Goal: Task Accomplishment & Management: Manage account settings

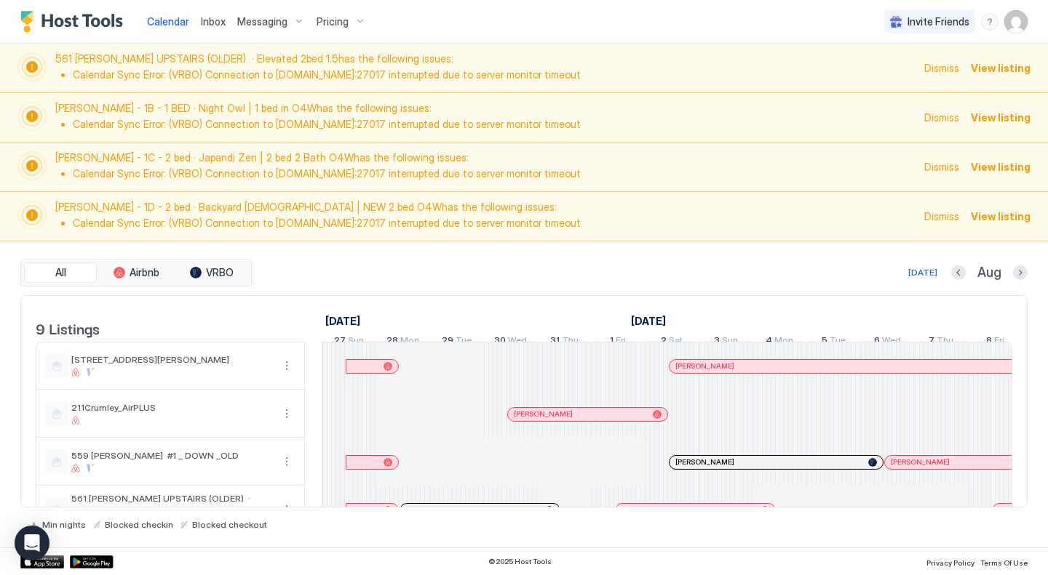
scroll to position [0, 743]
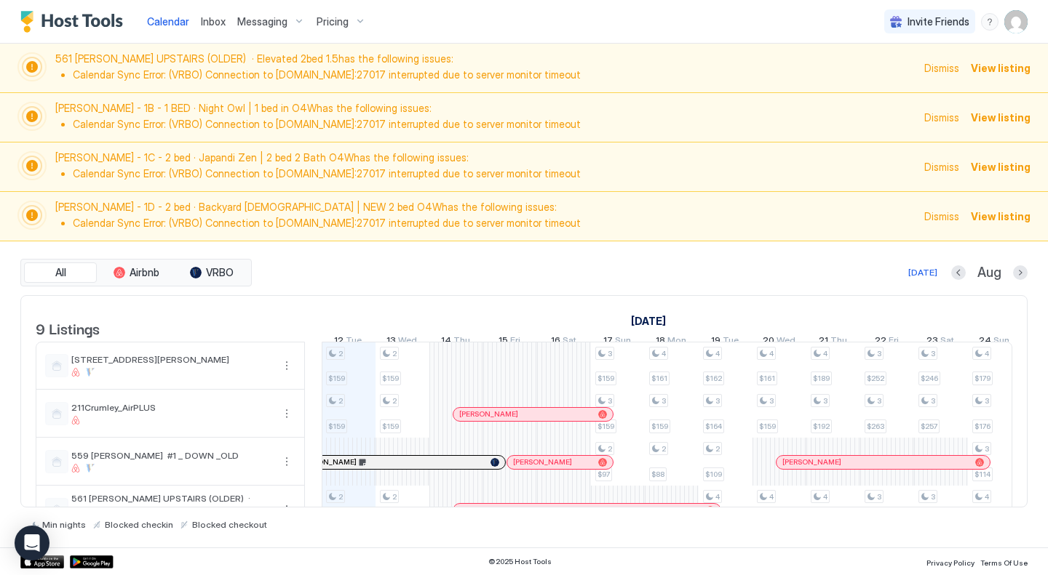
scroll to position [289, 0]
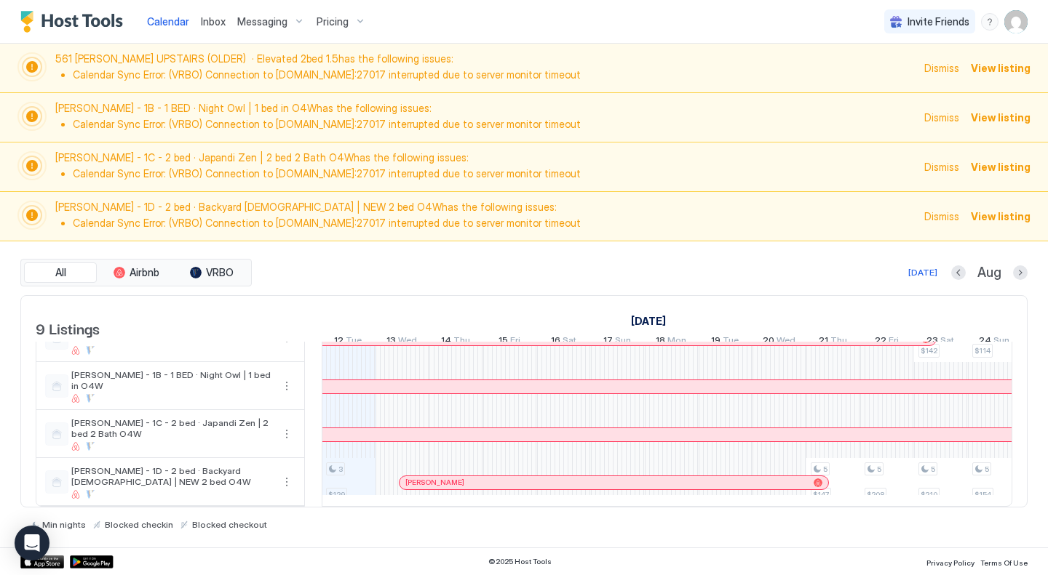
click at [999, 69] on span "View listing" at bounding box center [1000, 67] width 60 height 15
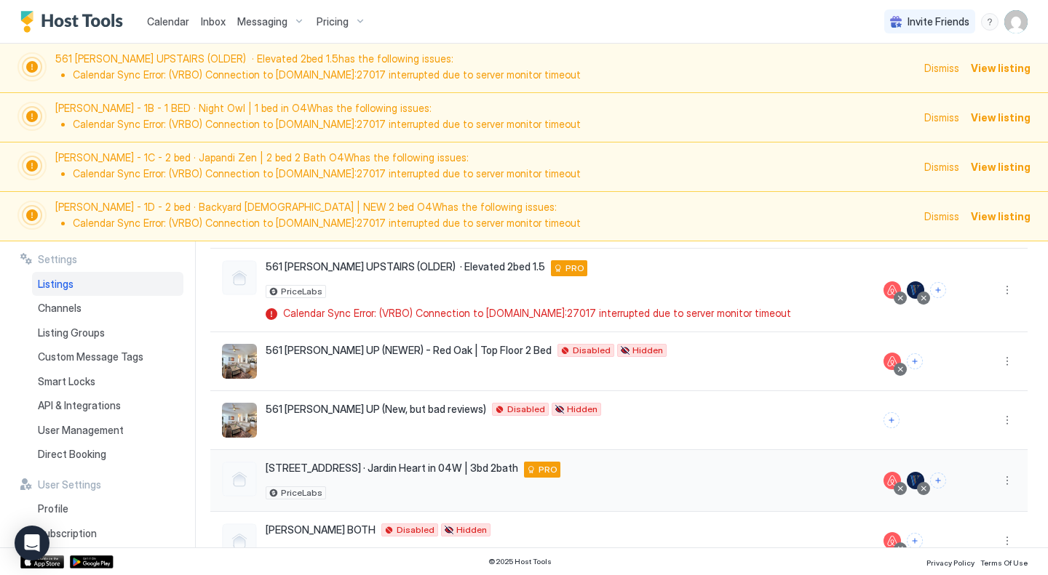
scroll to position [362, 0]
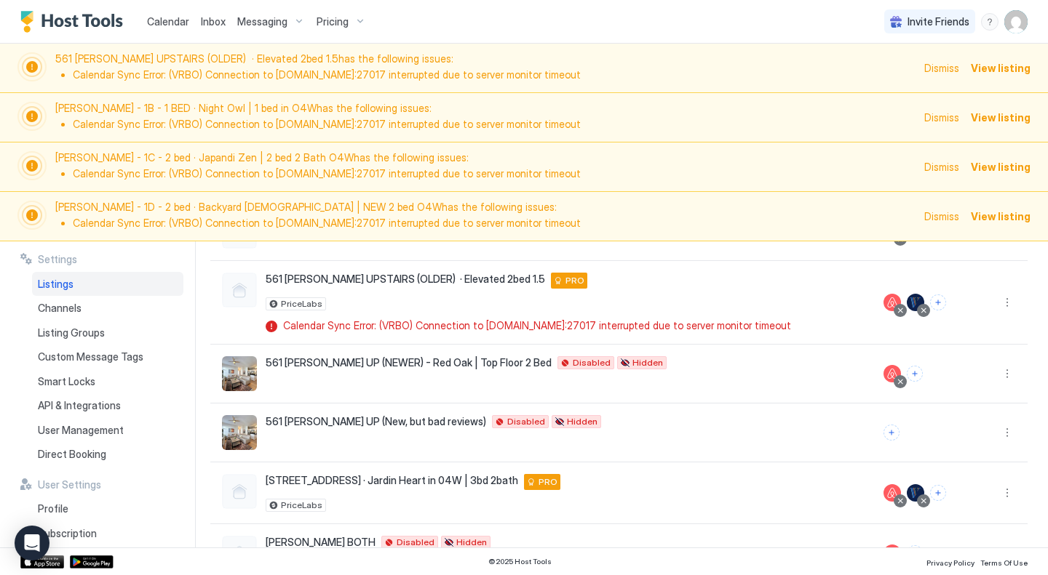
click at [999, 115] on span "View listing" at bounding box center [1000, 117] width 60 height 15
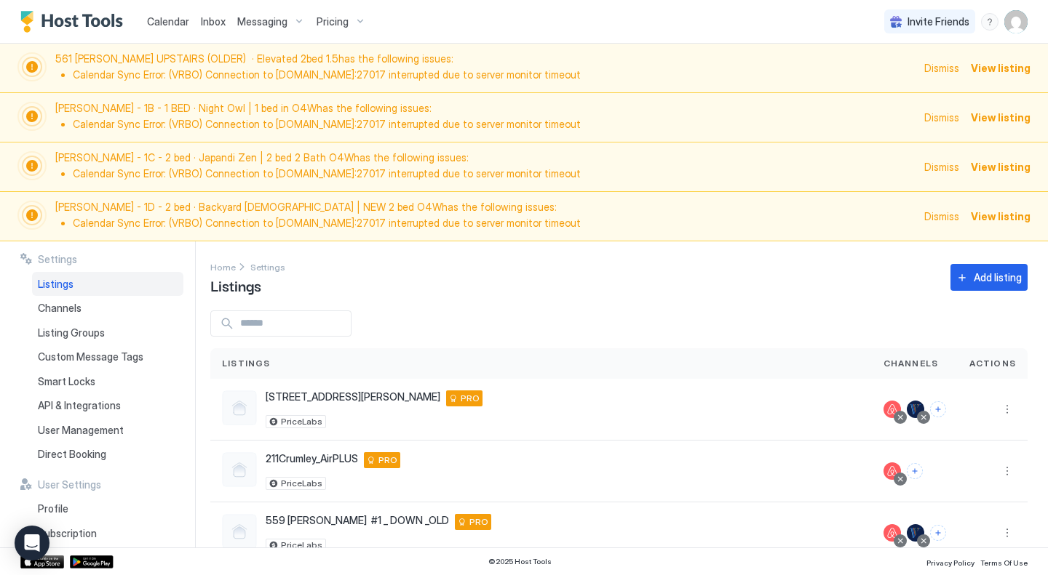
click at [159, 27] on span "Calendar" at bounding box center [168, 21] width 42 height 12
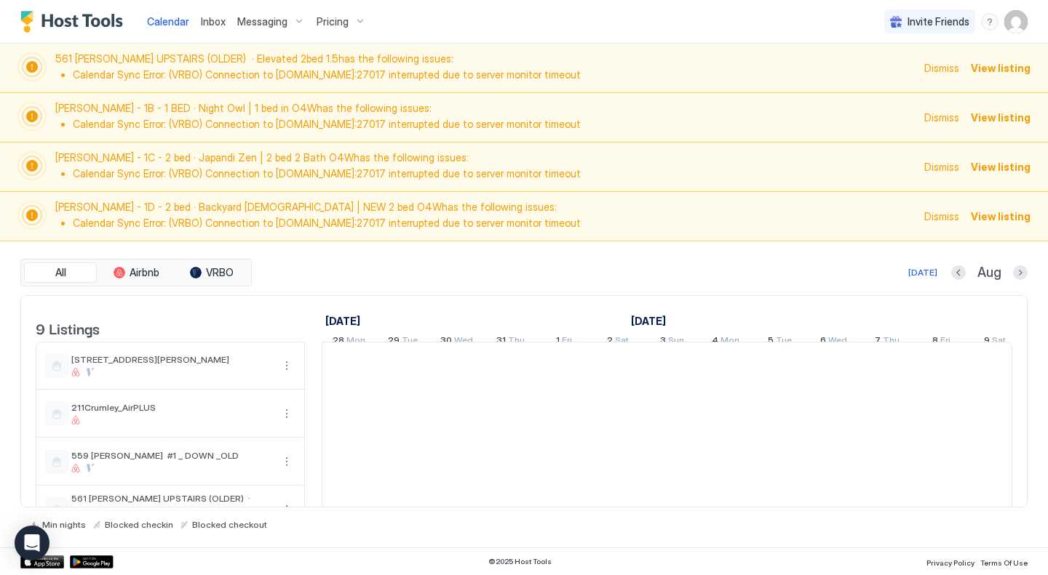
scroll to position [0, 808]
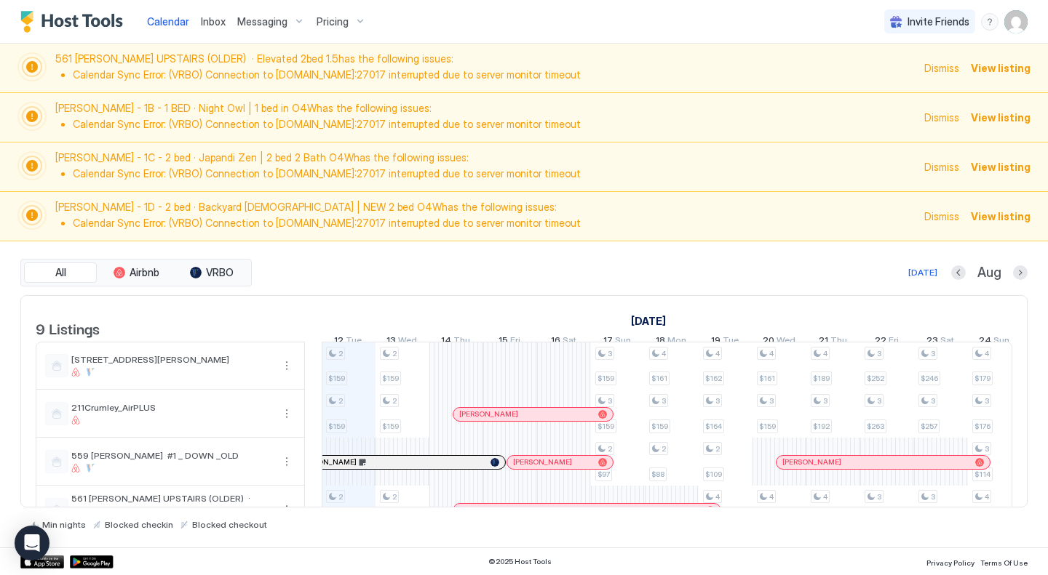
click at [996, 65] on span "View listing" at bounding box center [1000, 67] width 60 height 15
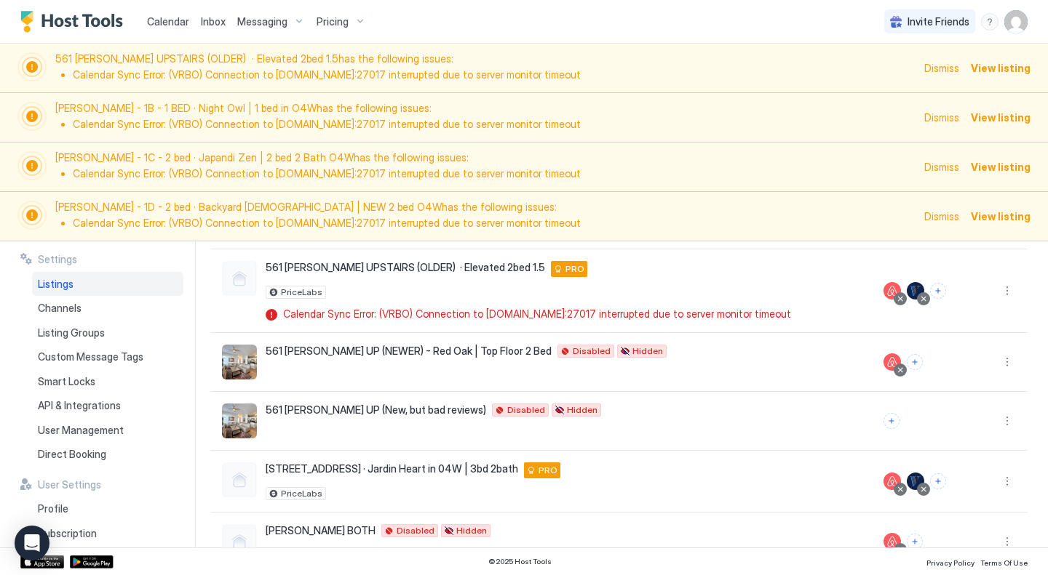
scroll to position [381, 0]
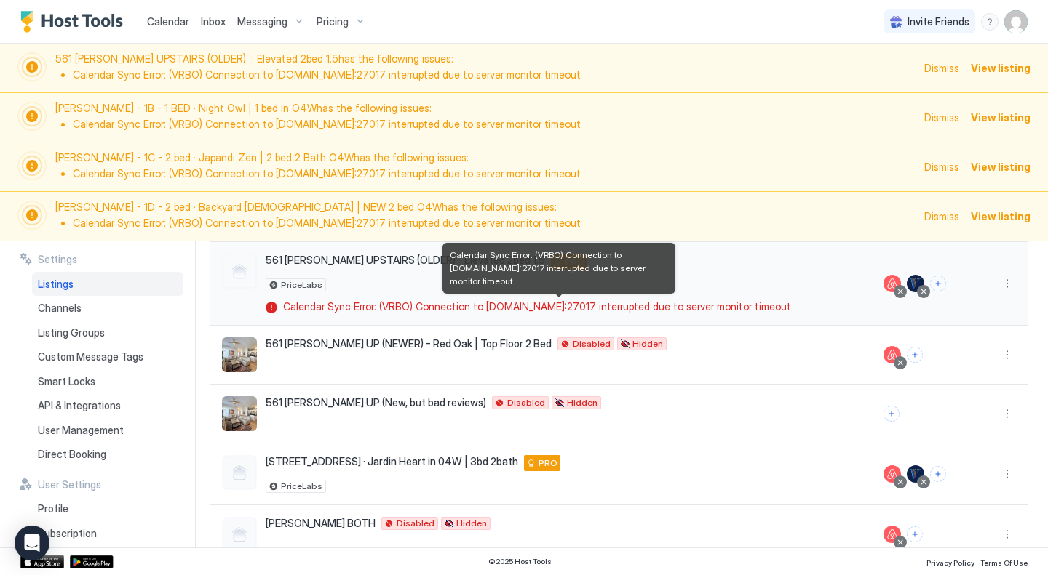
click at [508, 313] on span "Calendar Sync Error: (VRBO) Connection to [DOMAIN_NAME]:27017 interrupted due t…" at bounding box center [537, 306] width 508 height 13
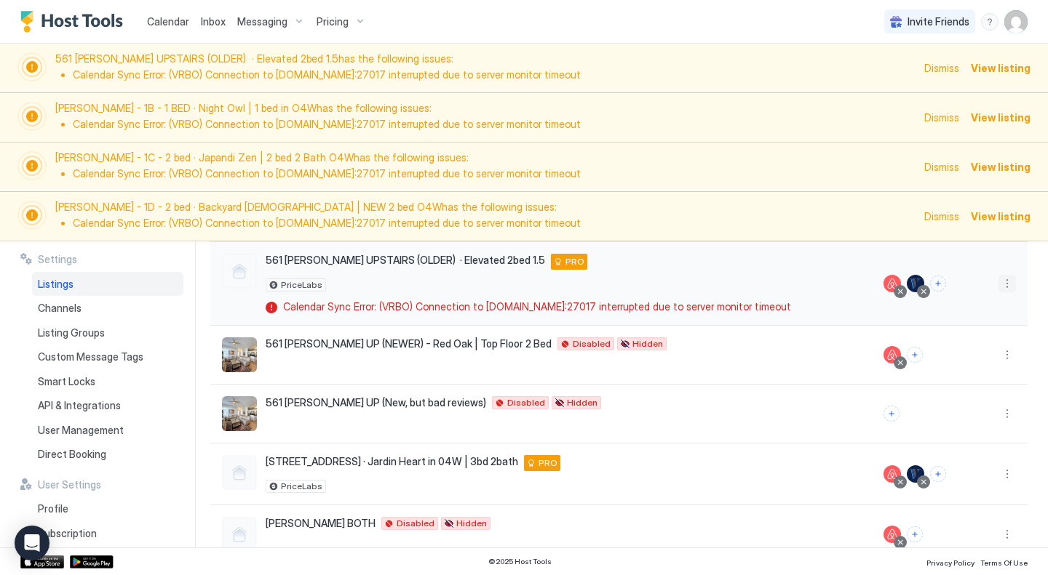
click at [1000, 292] on button "More options" at bounding box center [1006, 283] width 17 height 17
click at [994, 286] on div at bounding box center [524, 287] width 1048 height 575
click at [1021, 20] on img "User profile" at bounding box center [1015, 21] width 23 height 23
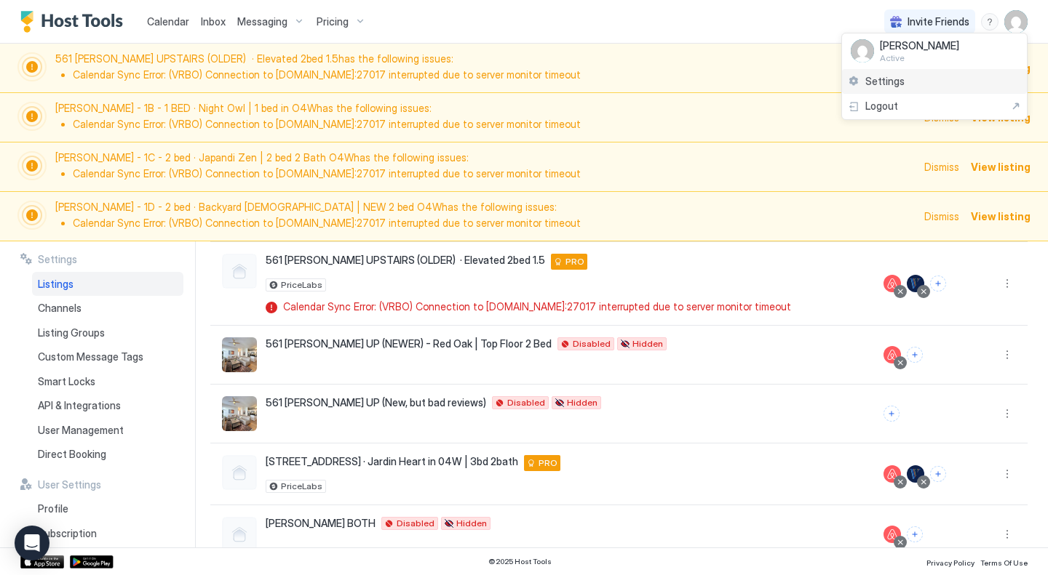
click at [889, 80] on span "Settings" at bounding box center [884, 81] width 39 height 13
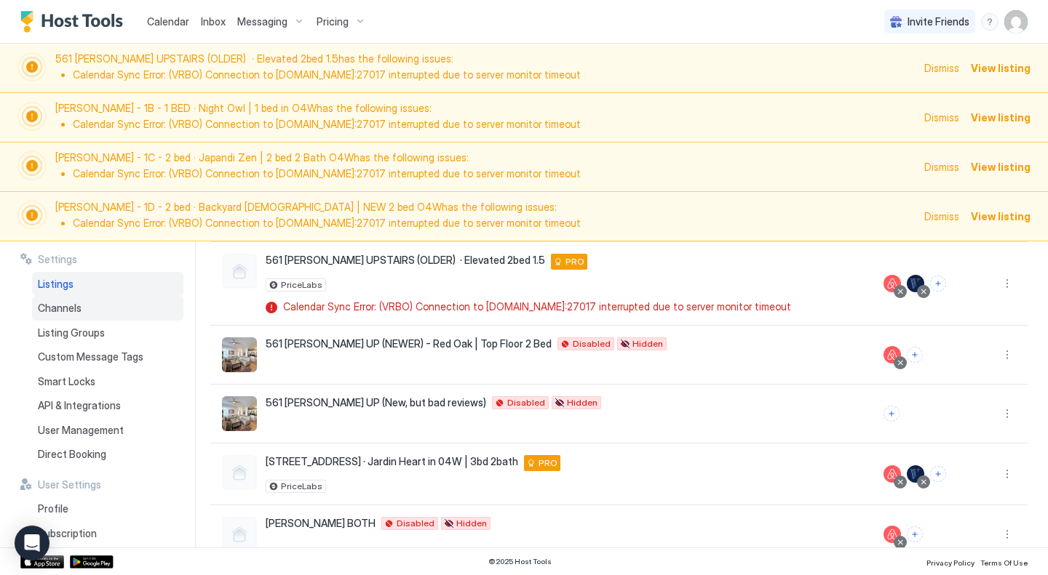
click at [79, 307] on span "Channels" at bounding box center [60, 308] width 44 height 13
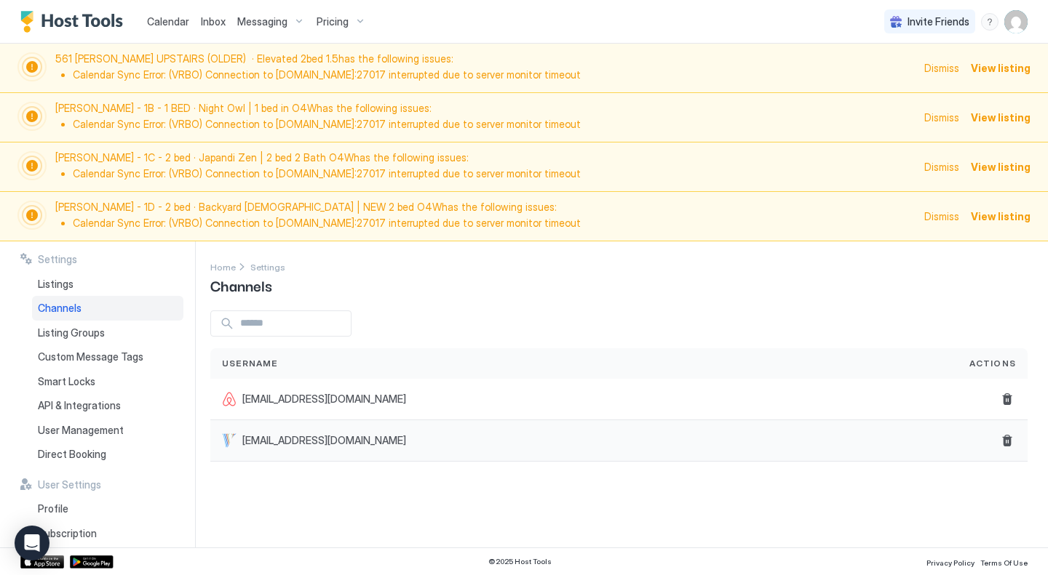
click at [288, 439] on span "info@digitalworkshopatl.com" at bounding box center [324, 440] width 164 height 13
click at [80, 332] on span "Listing Groups" at bounding box center [71, 333] width 67 height 13
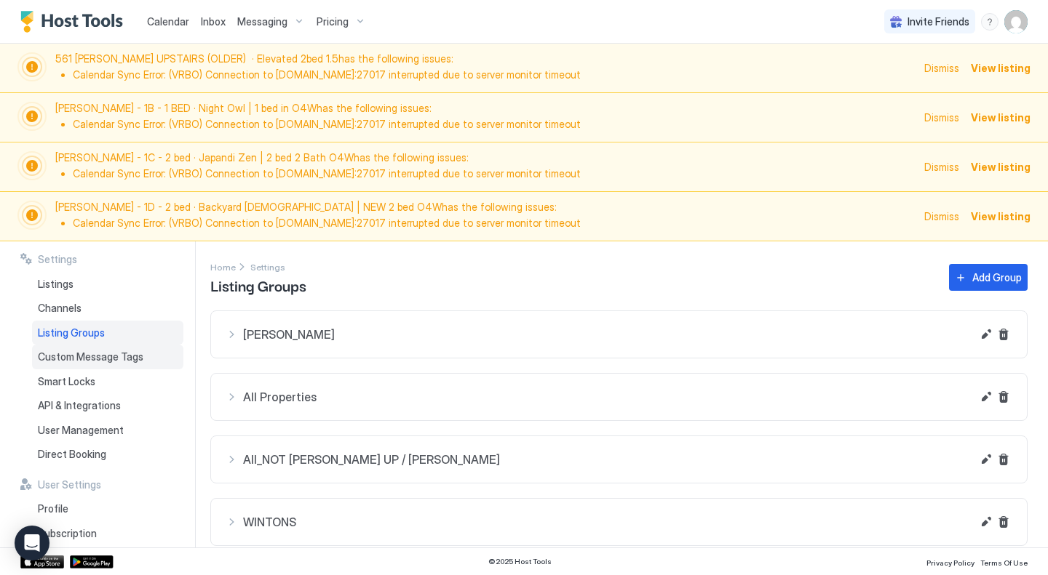
click at [73, 354] on span "Custom Message Tags" at bounding box center [90, 357] width 105 height 13
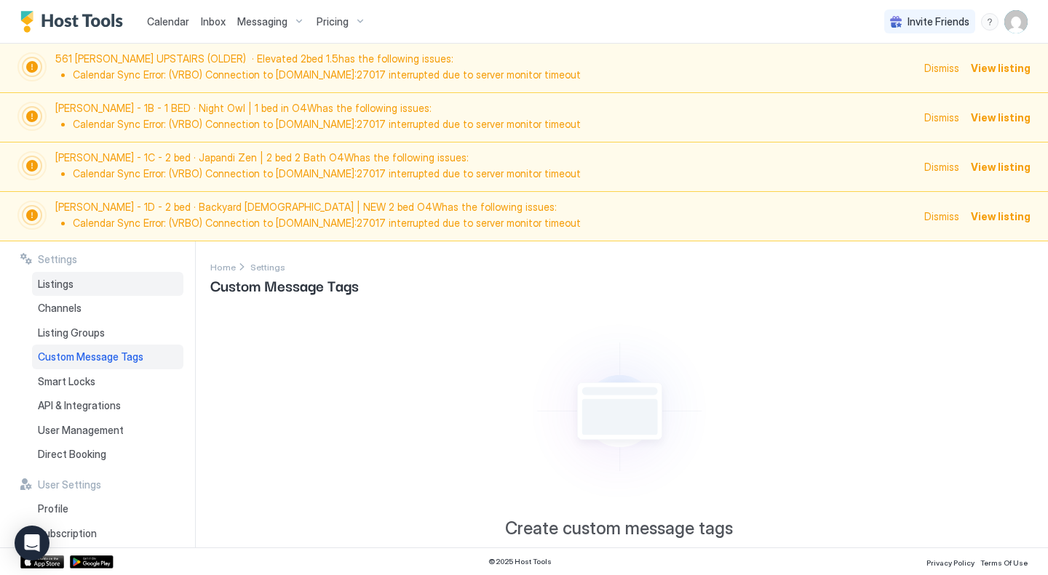
click at [50, 292] on div "Listings" at bounding box center [107, 284] width 151 height 25
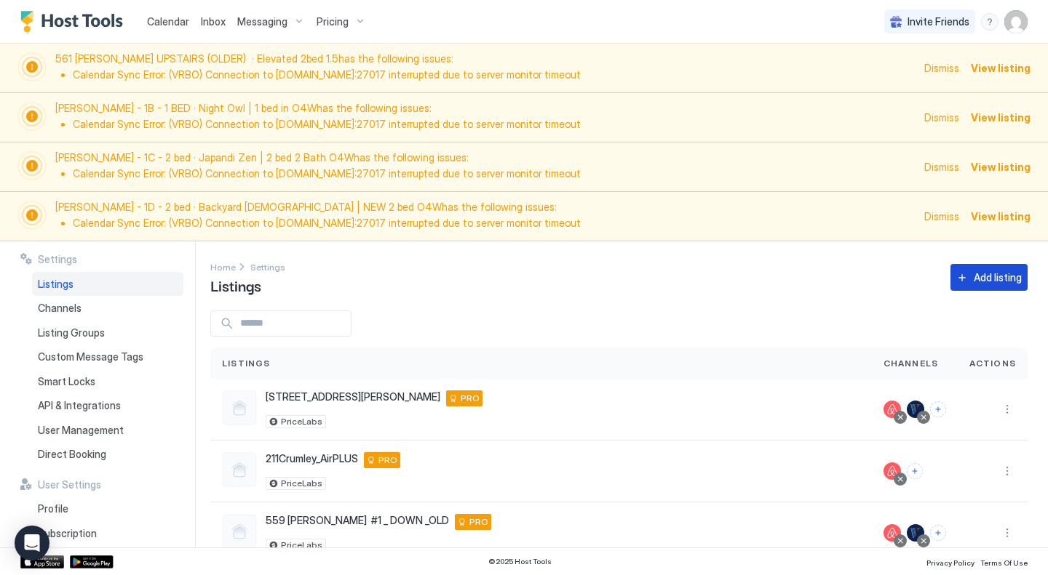
click at [979, 280] on div "Add listing" at bounding box center [997, 277] width 48 height 15
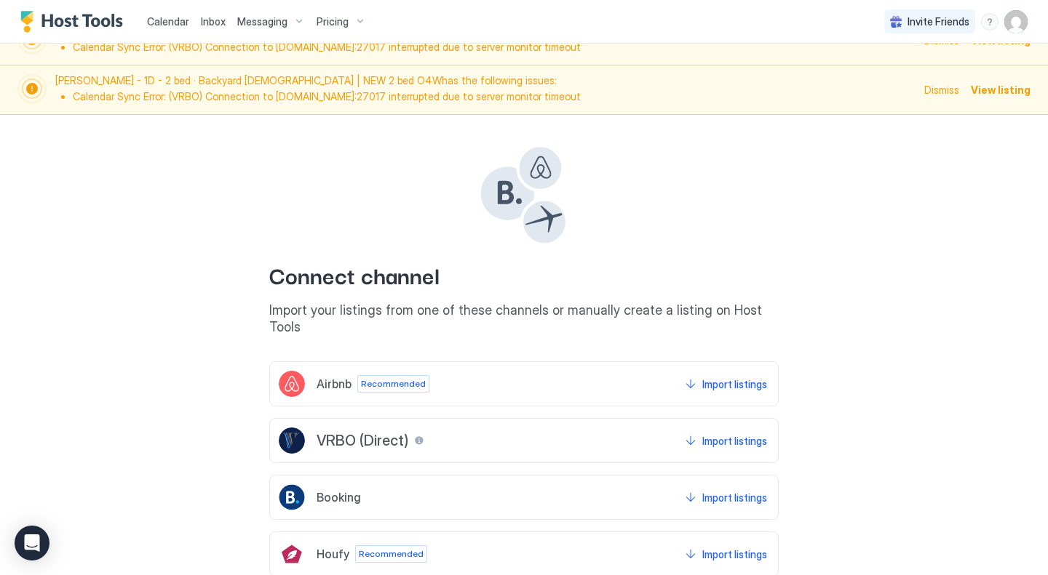
scroll to position [132, 0]
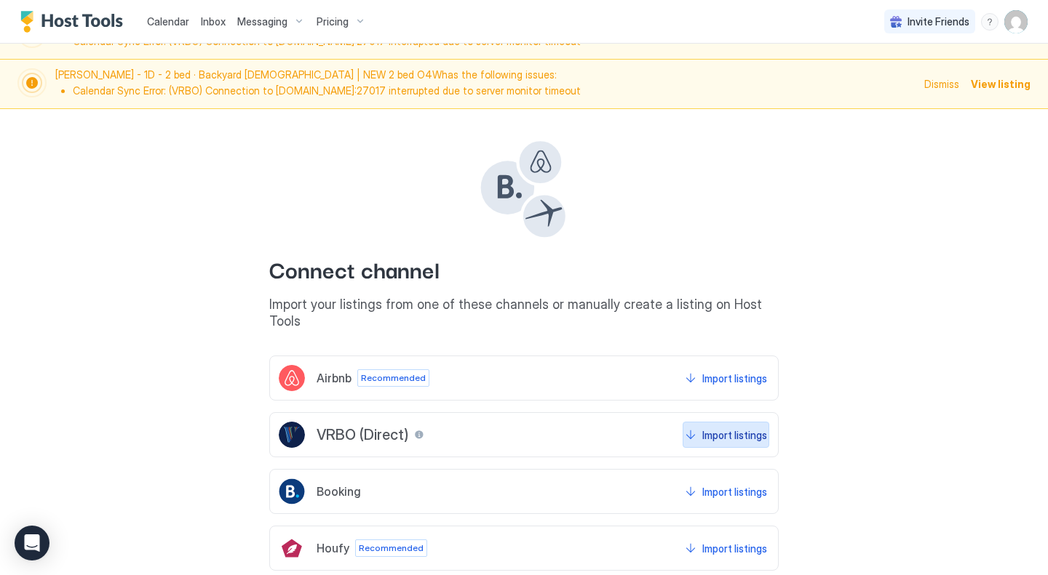
click at [723, 428] on div "Import listings" at bounding box center [734, 435] width 65 height 15
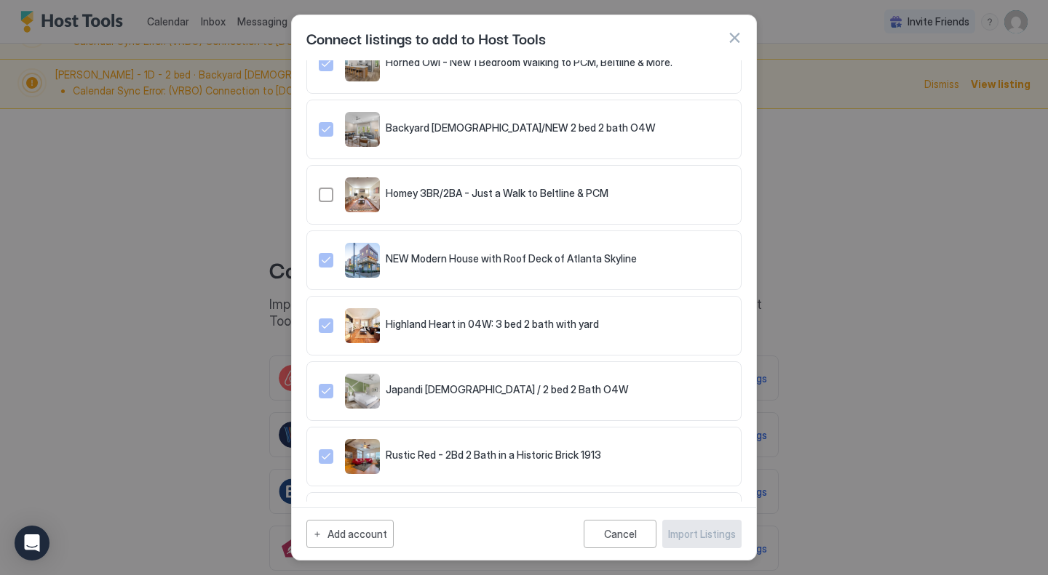
scroll to position [0, 0]
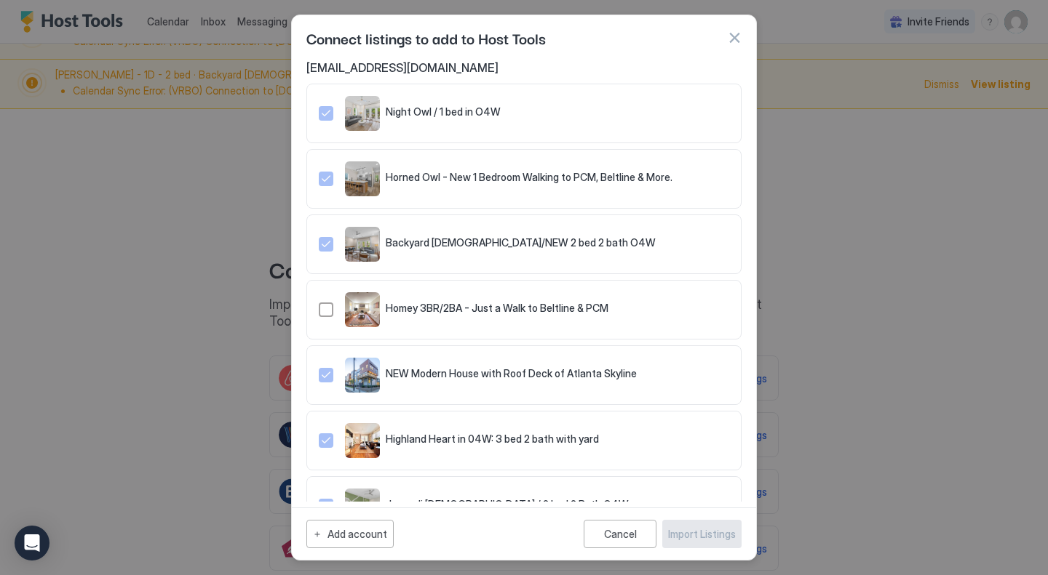
click at [735, 41] on button "button" at bounding box center [734, 38] width 15 height 15
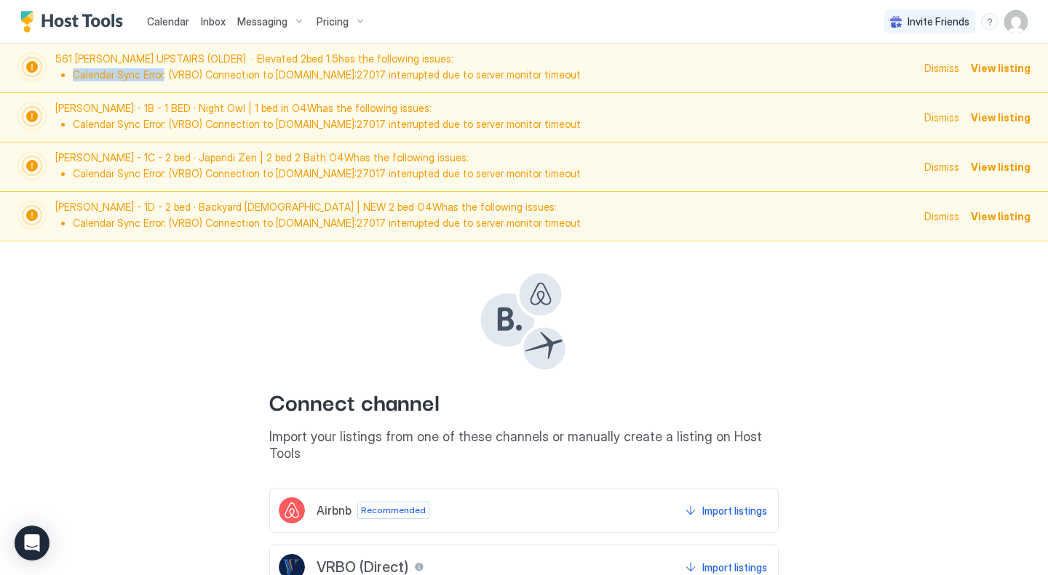
drag, startPoint x: 74, startPoint y: 73, endPoint x: 162, endPoint y: 72, distance: 88.0
click at [162, 72] on li "Calendar Sync Error: (VRBO) Connection to [DOMAIN_NAME]:27017 interrupted due t…" at bounding box center [494, 74] width 842 height 13
copy li "Calendar Sync Error"
click at [1006, 25] on img "User profile" at bounding box center [1015, 21] width 23 height 23
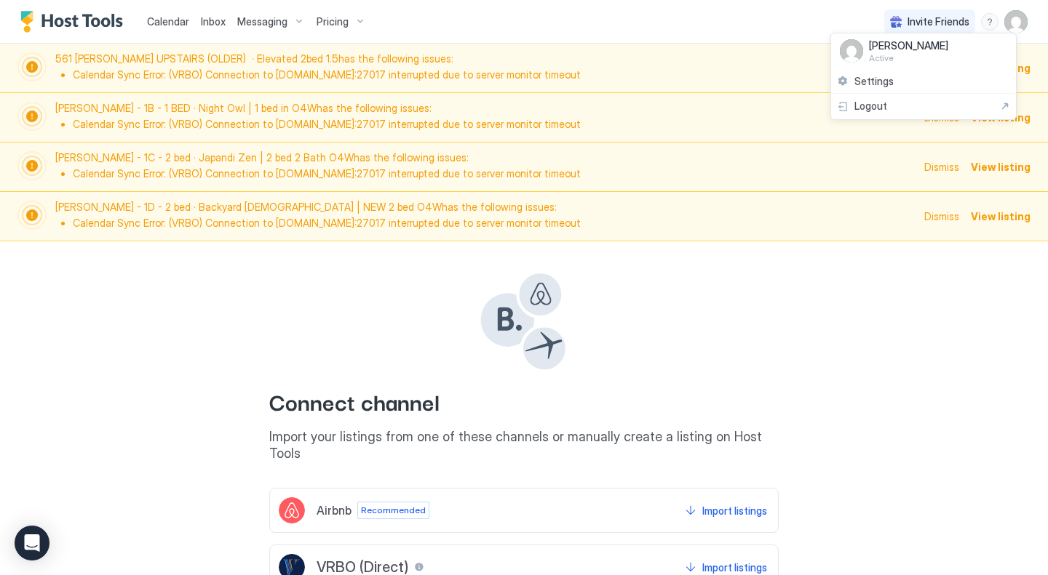
click at [978, 20] on div at bounding box center [524, 287] width 1048 height 575
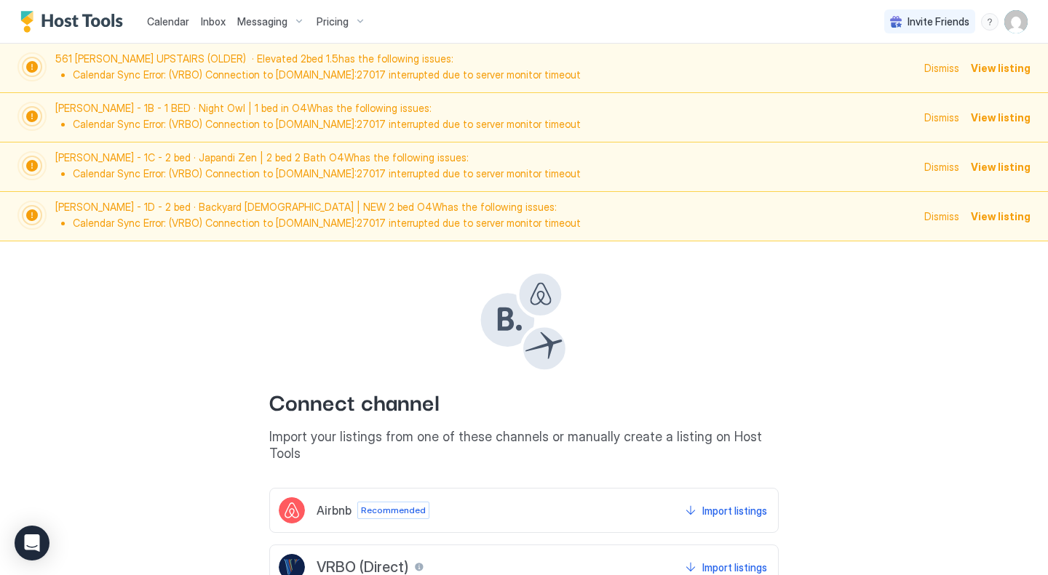
click at [978, 21] on div at bounding box center [524, 287] width 1048 height 575
click at [981, 23] on div "menu" at bounding box center [989, 21] width 17 height 17
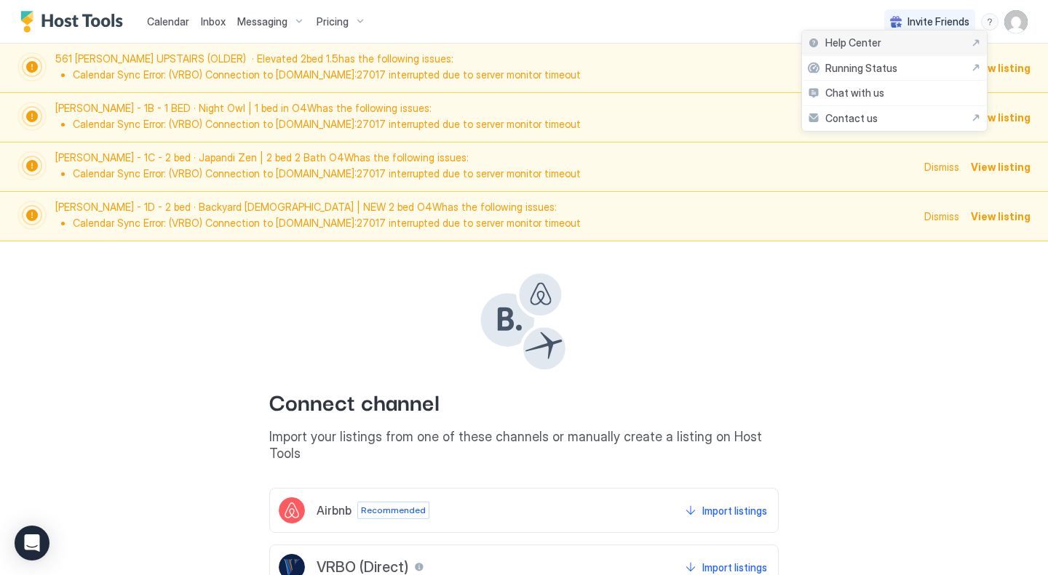
click at [889, 44] on div "Help Center" at bounding box center [894, 42] width 173 height 13
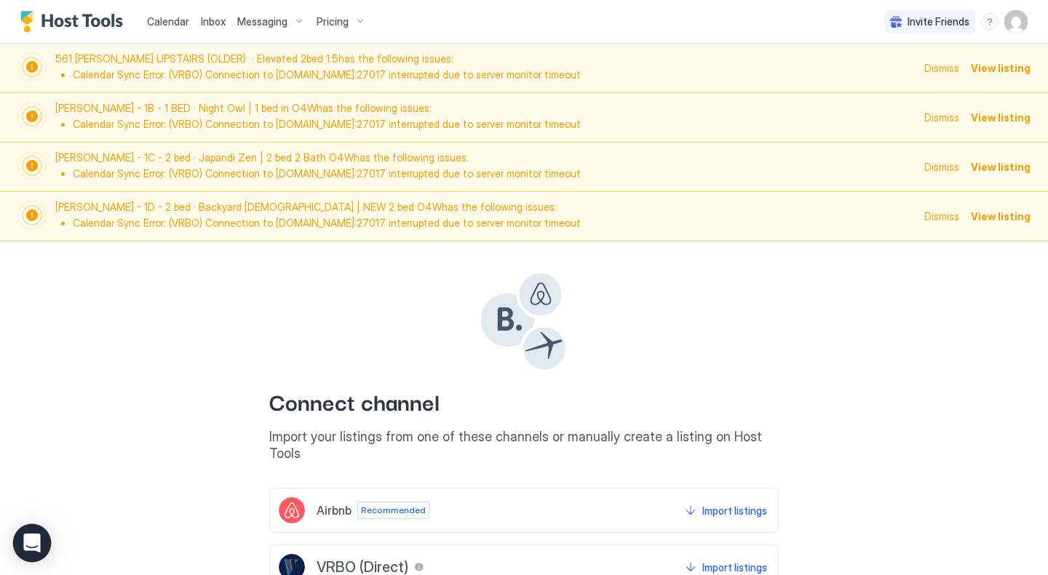
drag, startPoint x: 75, startPoint y: 20, endPoint x: 22, endPoint y: 531, distance: 514.2
click at [74, 20] on img "Host Tools Logo" at bounding box center [74, 22] width 109 height 22
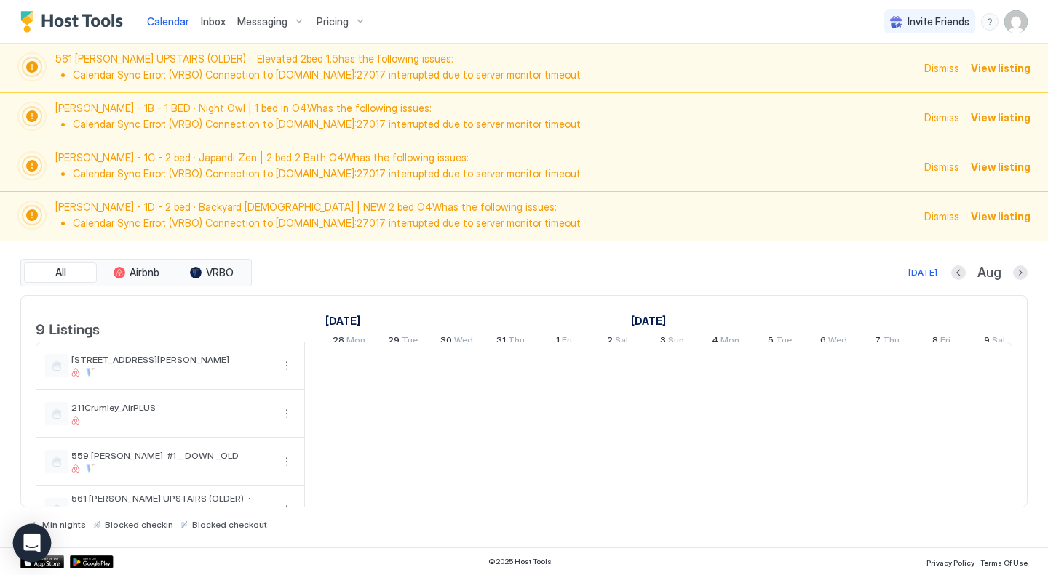
click at [28, 546] on icon "Open Intercom Messenger" at bounding box center [31, 543] width 17 height 19
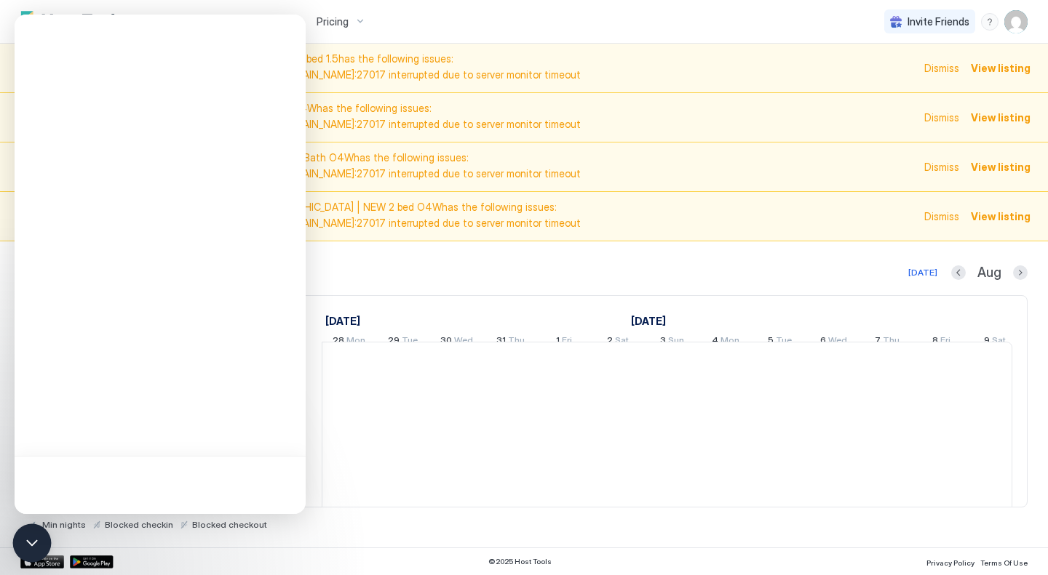
scroll to position [0, 808]
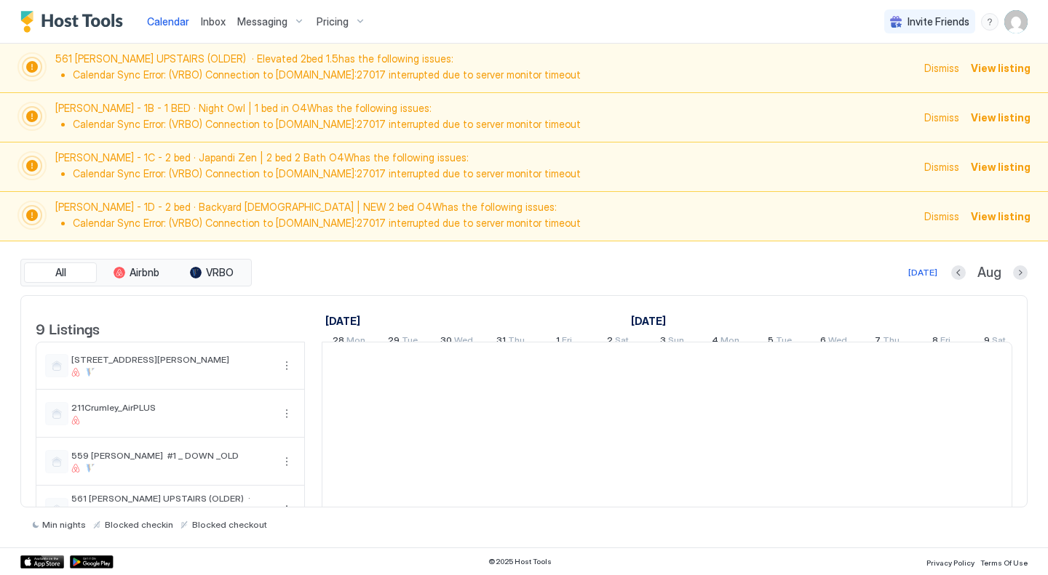
scroll to position [0, 808]
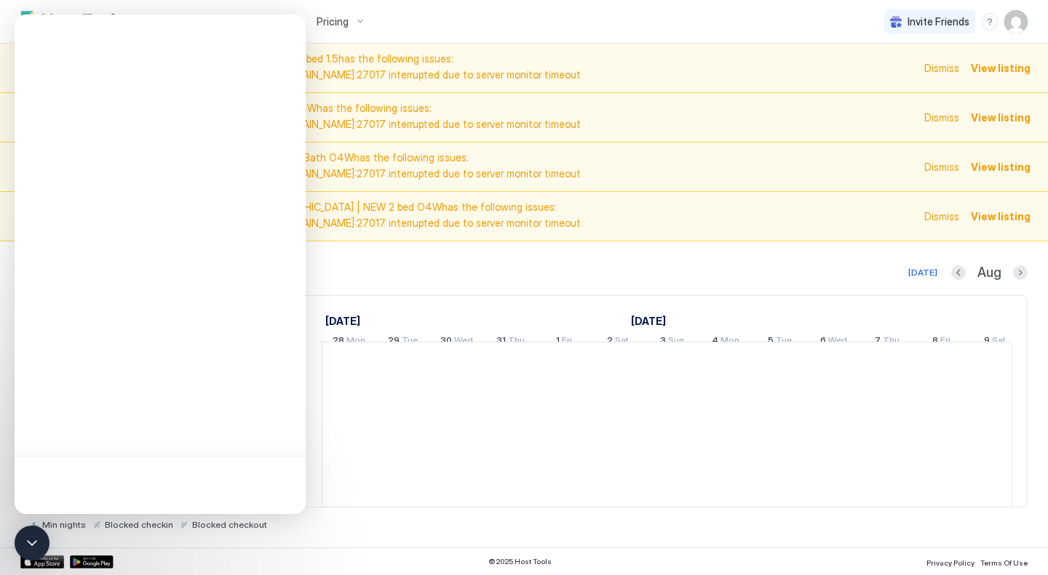
scroll to position [0, 808]
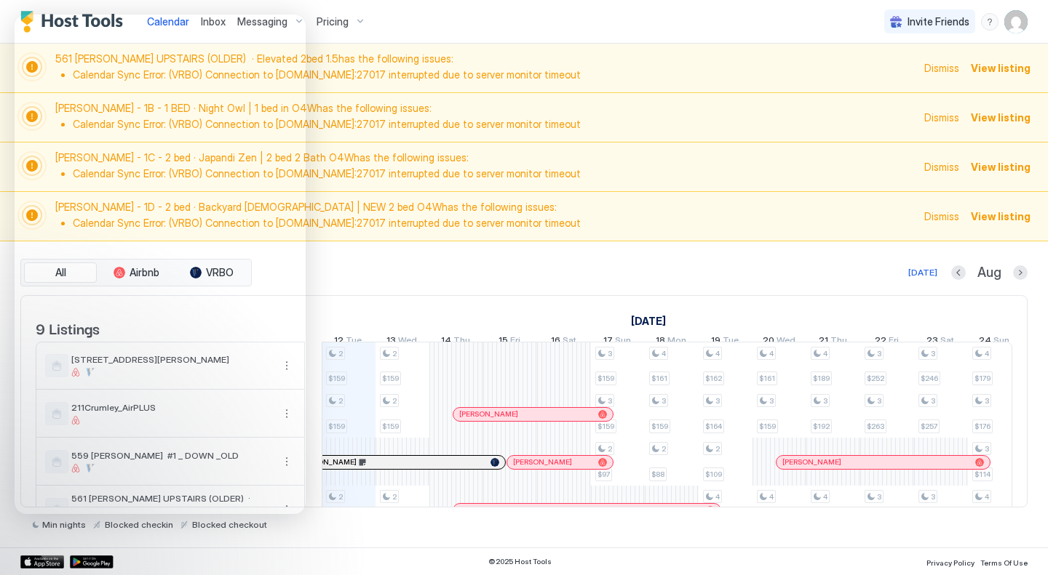
click at [450, 271] on div "[DATE] Aug" at bounding box center [641, 272] width 773 height 17
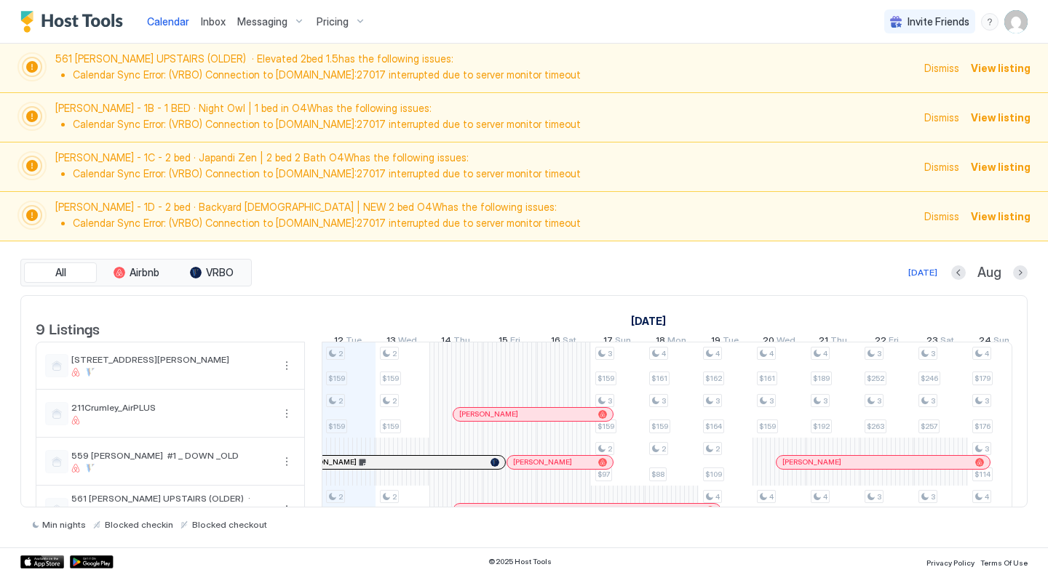
click at [996, 66] on span "View listing" at bounding box center [1000, 67] width 60 height 15
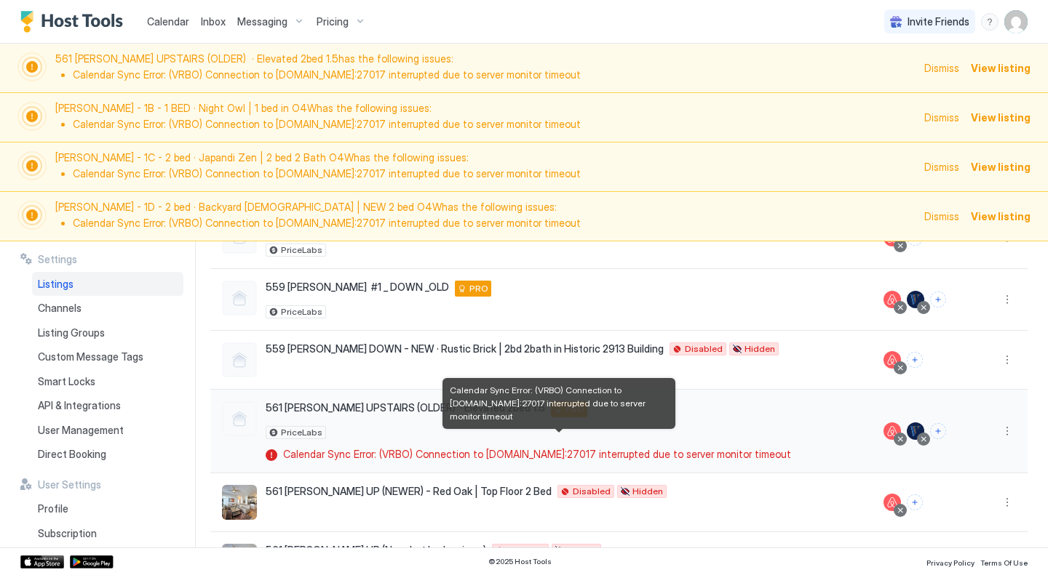
scroll to position [247, 0]
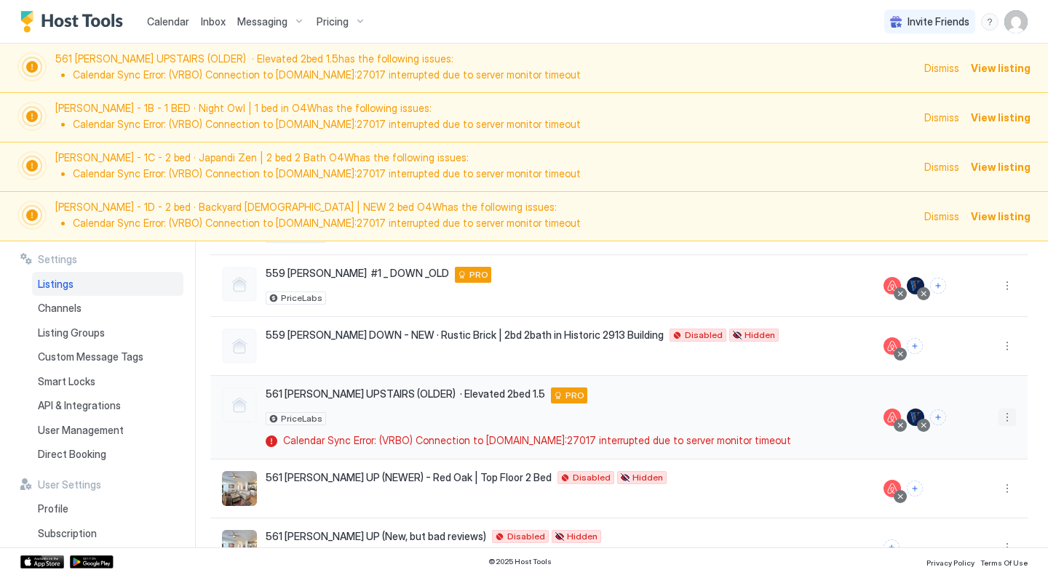
click at [998, 424] on button "More options" at bounding box center [1006, 417] width 17 height 17
click at [893, 495] on div "Edit Listing" at bounding box center [911, 490] width 185 height 23
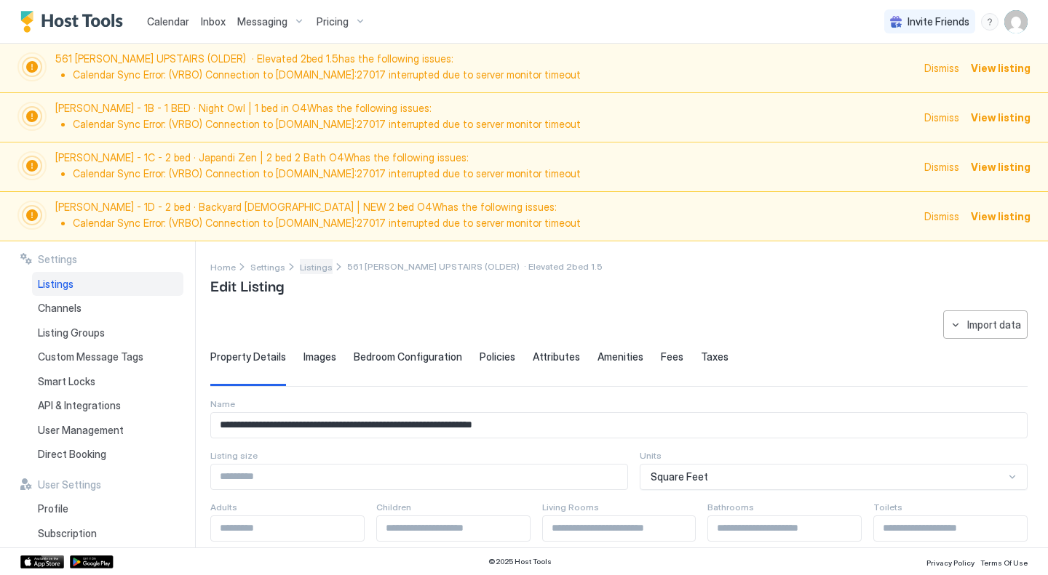
click at [300, 266] on span "Listings" at bounding box center [316, 267] width 33 height 11
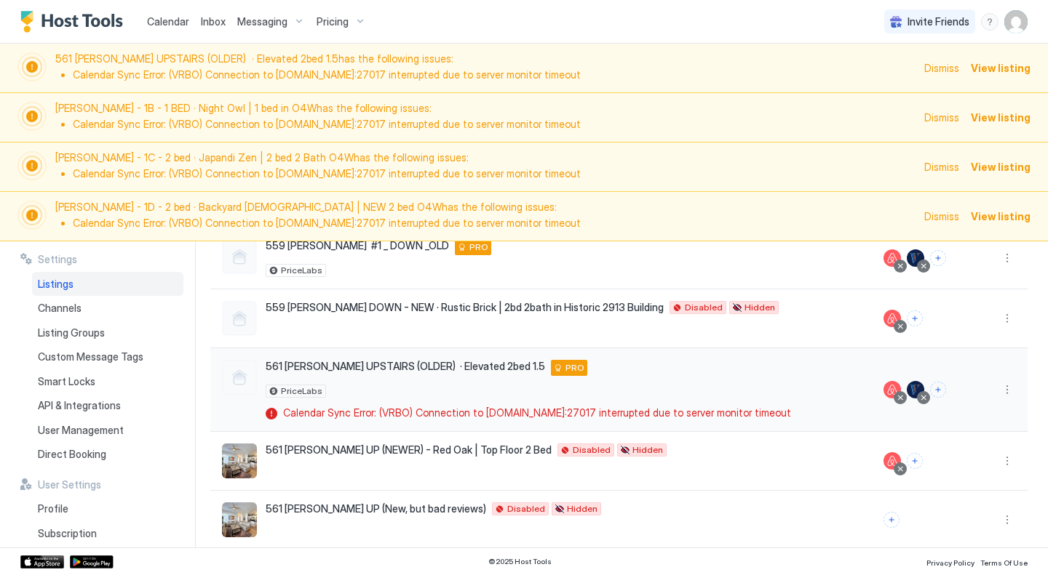
scroll to position [274, 0]
click at [998, 394] on button "More options" at bounding box center [1006, 390] width 17 height 17
click at [882, 418] on span "Listing Settings" at bounding box center [873, 417] width 65 height 11
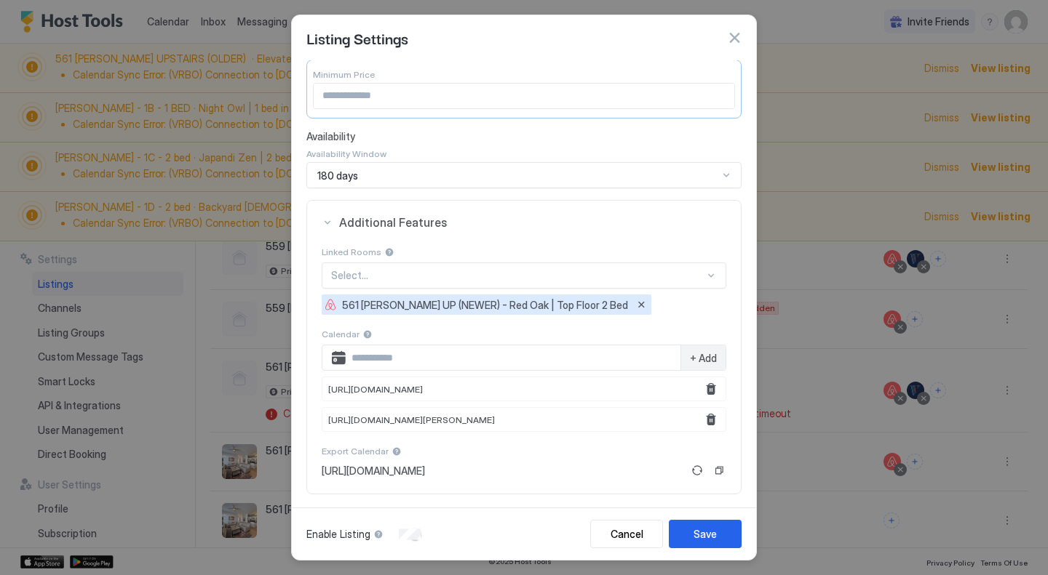
scroll to position [212, 0]
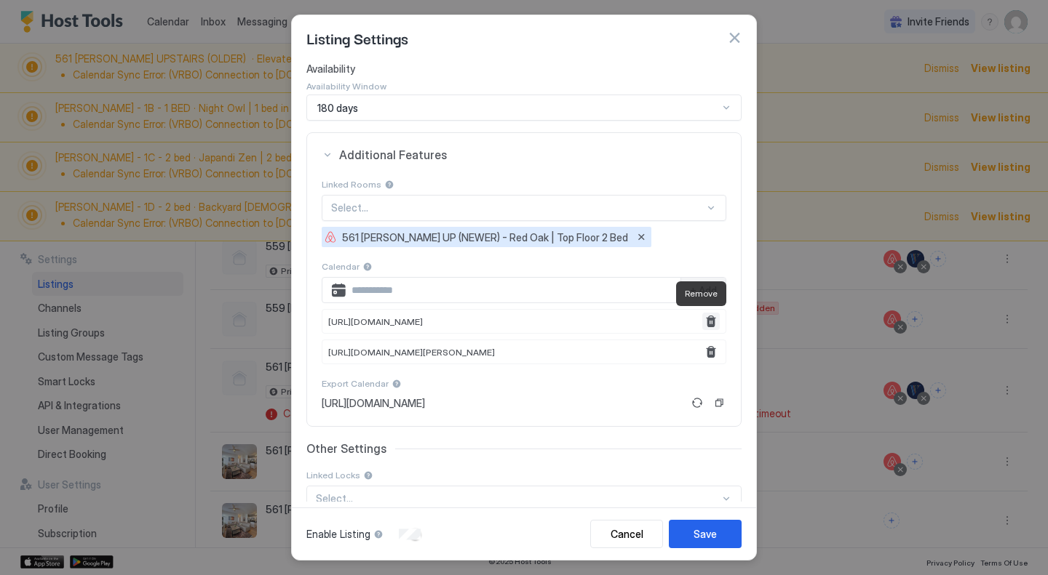
click at [702, 320] on button "Remove" at bounding box center [710, 321] width 17 height 17
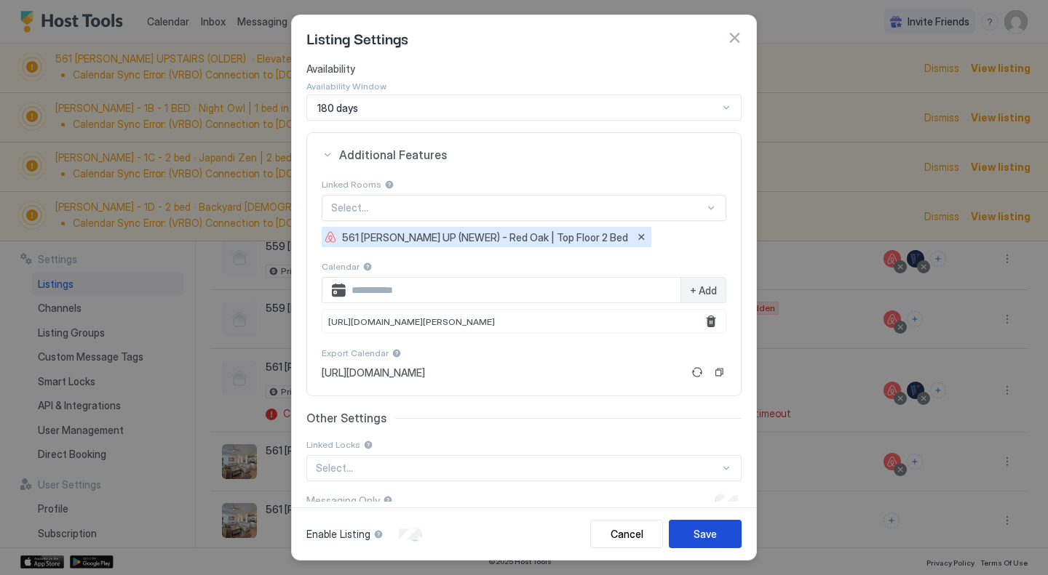
click at [714, 541] on div "Save" at bounding box center [704, 534] width 23 height 15
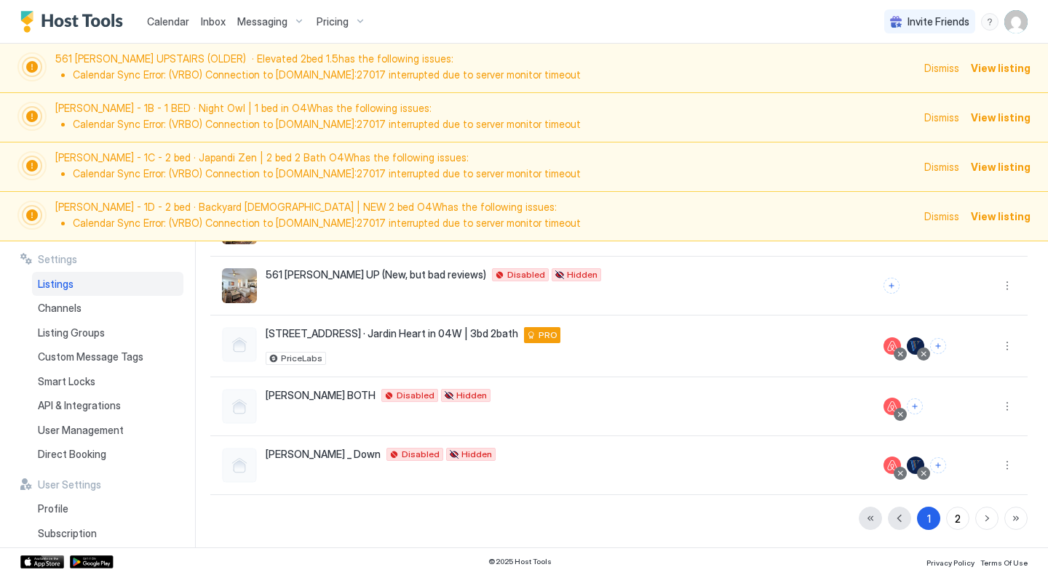
scroll to position [522, 0]
click at [946, 520] on button "2" at bounding box center [957, 518] width 23 height 23
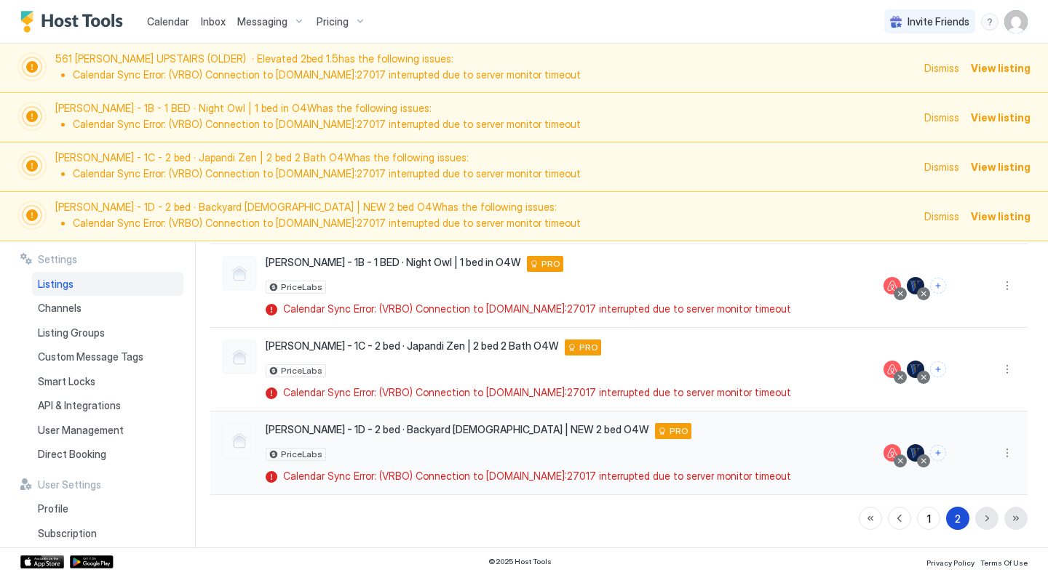
scroll to position [351, 0]
click at [998, 361] on button "More options" at bounding box center [1006, 369] width 17 height 17
click at [872, 373] on span "Listing Settings" at bounding box center [873, 371] width 65 height 11
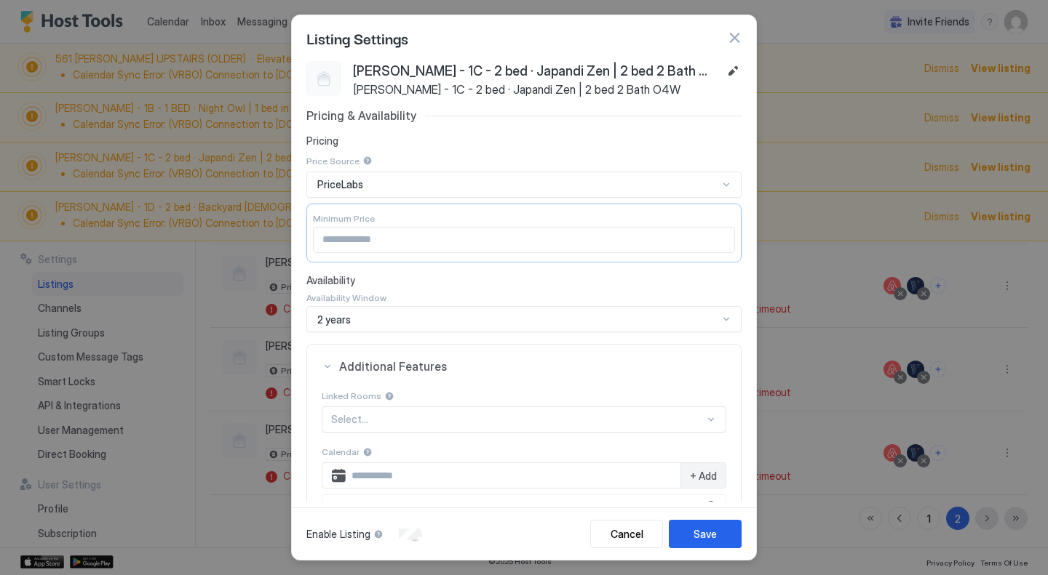
scroll to position [263, 0]
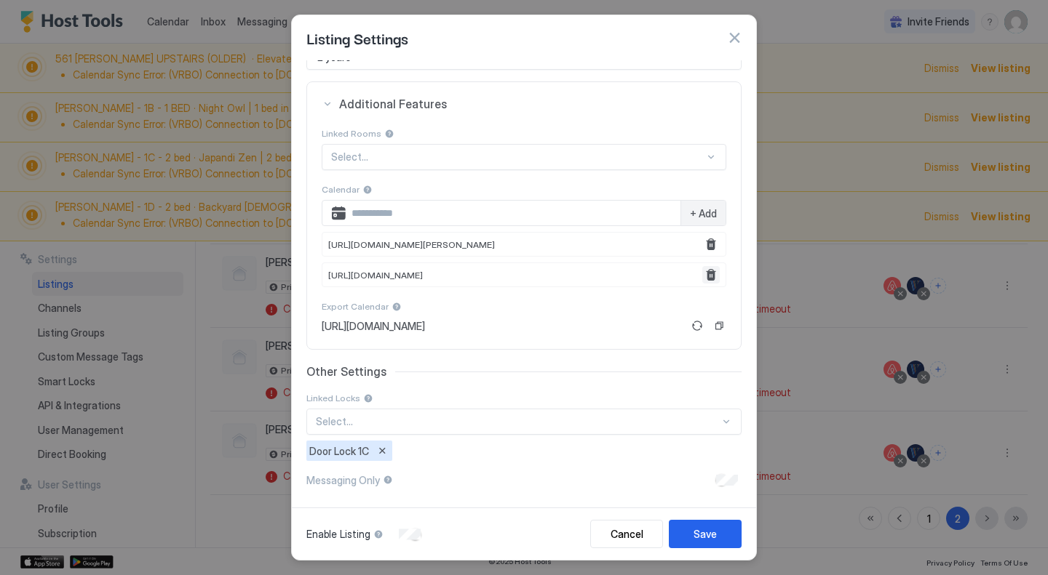
click at [702, 274] on button "Remove" at bounding box center [710, 274] width 17 height 17
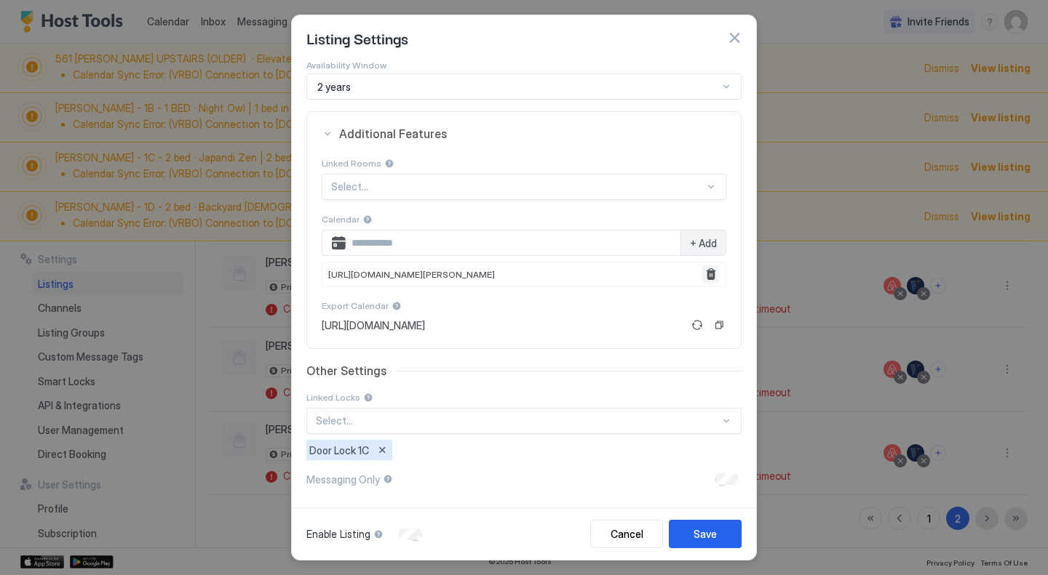
scroll to position [233, 0]
click at [719, 533] on button "Save" at bounding box center [705, 534] width 73 height 28
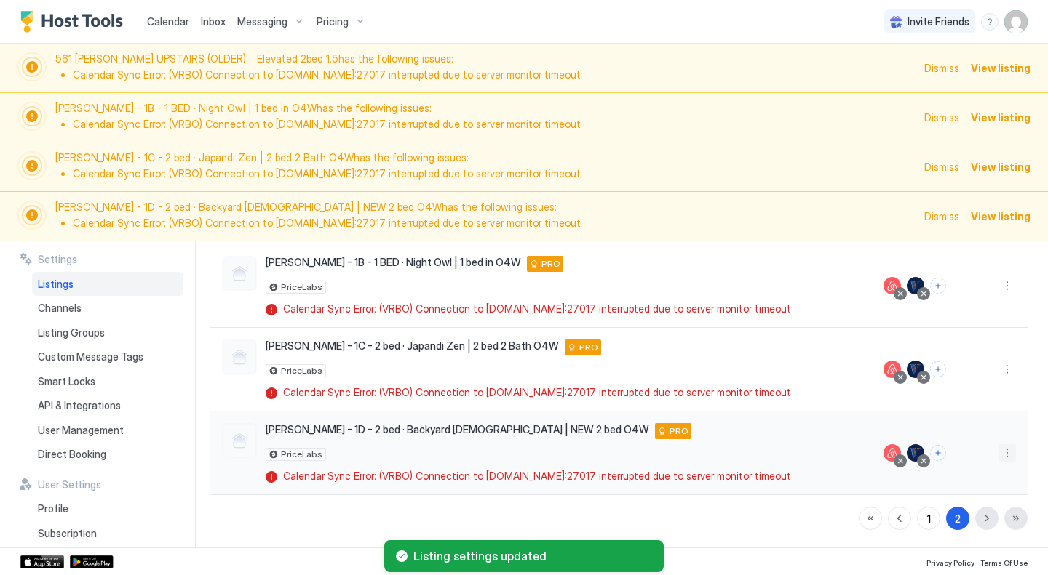
click at [998, 451] on button "More options" at bounding box center [1006, 452] width 17 height 17
click at [880, 469] on span "Listing Settings" at bounding box center [873, 467] width 65 height 11
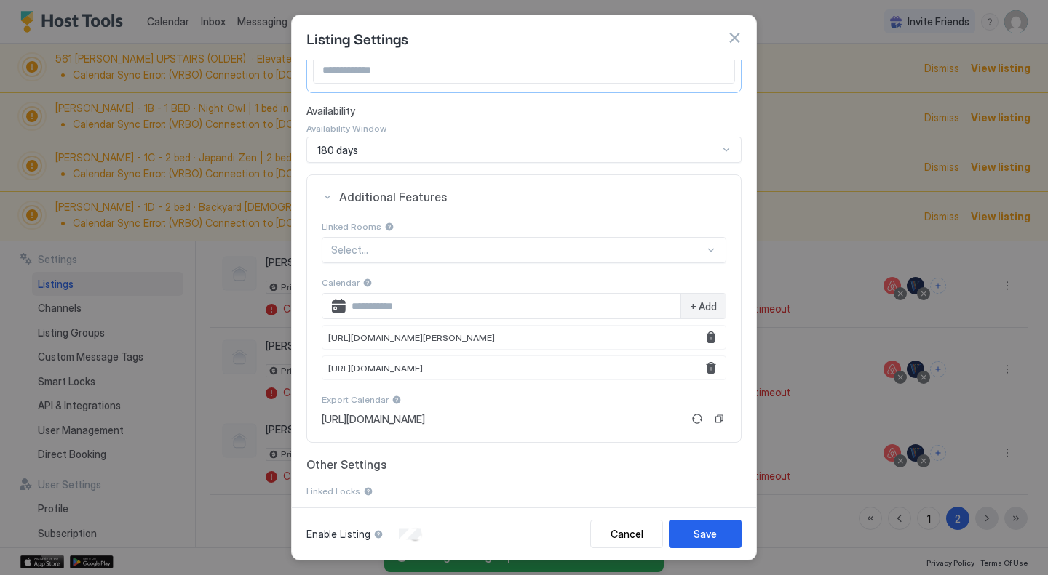
scroll to position [263, 0]
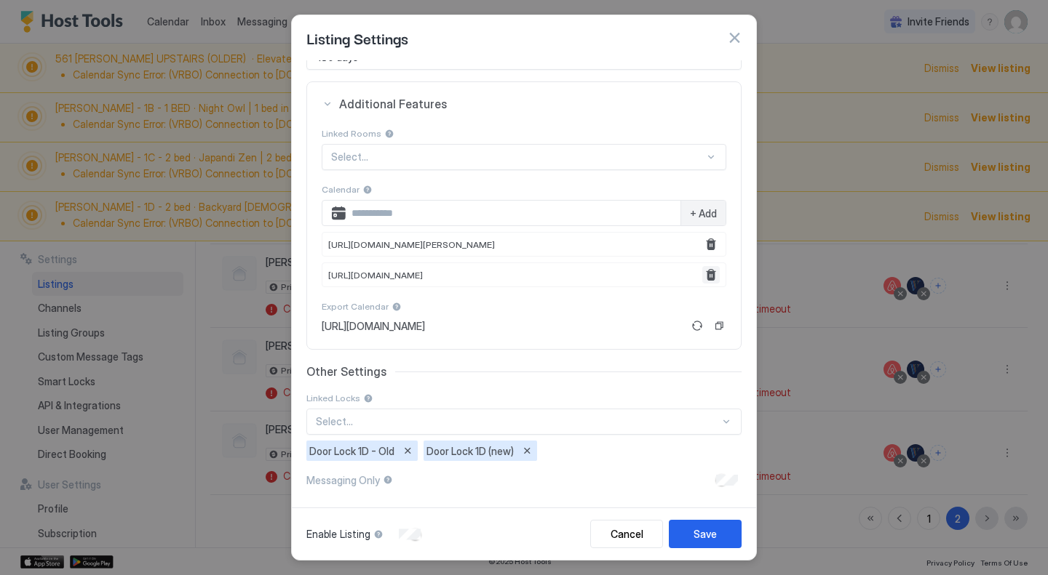
click at [703, 274] on button "Remove" at bounding box center [710, 274] width 17 height 17
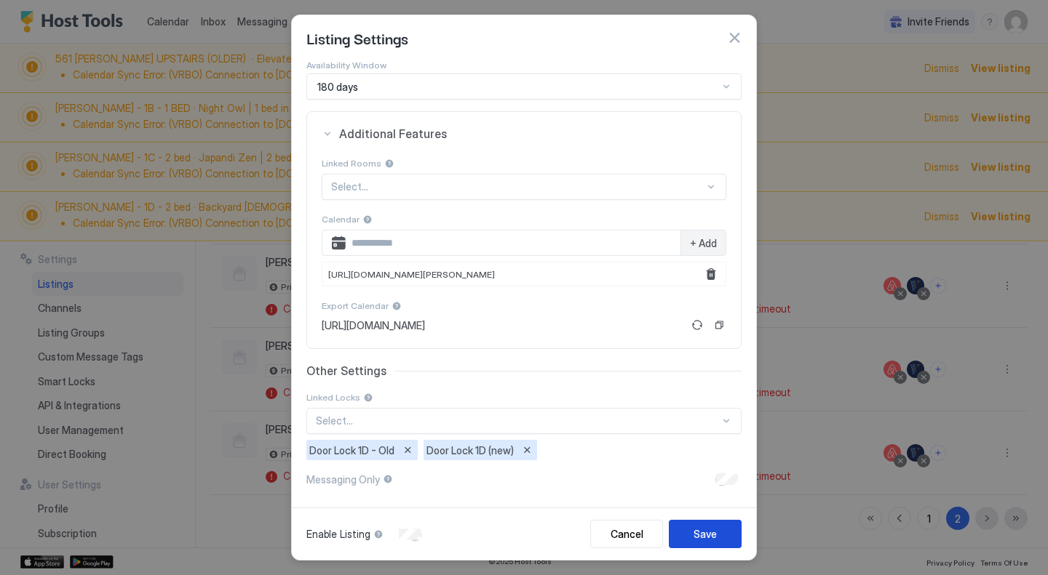
click at [707, 528] on div "Save" at bounding box center [704, 534] width 23 height 15
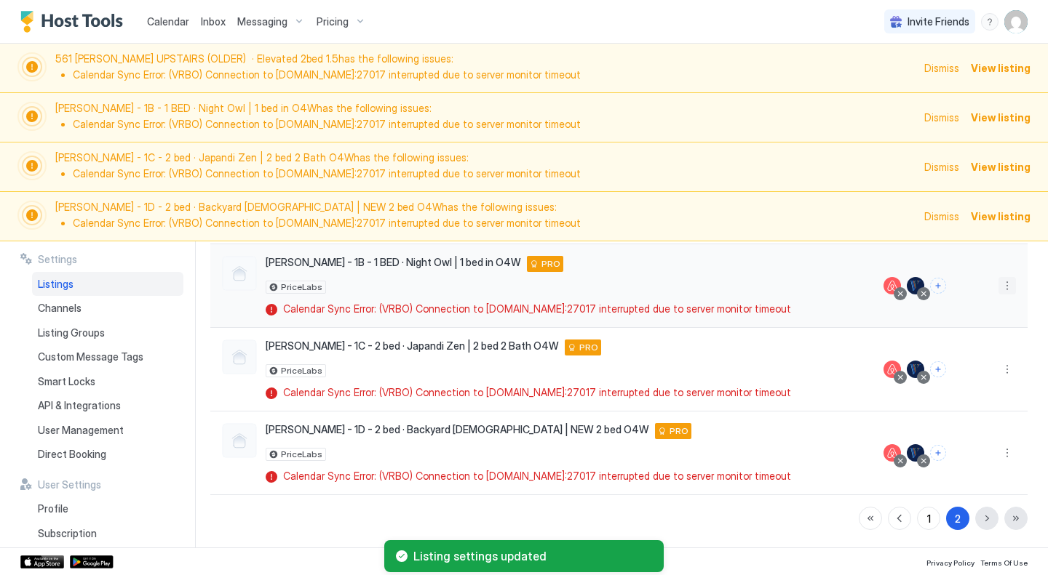
click at [998, 277] on button "More options" at bounding box center [1006, 285] width 17 height 17
click at [908, 276] on div "Listing Settings" at bounding box center [911, 275] width 185 height 23
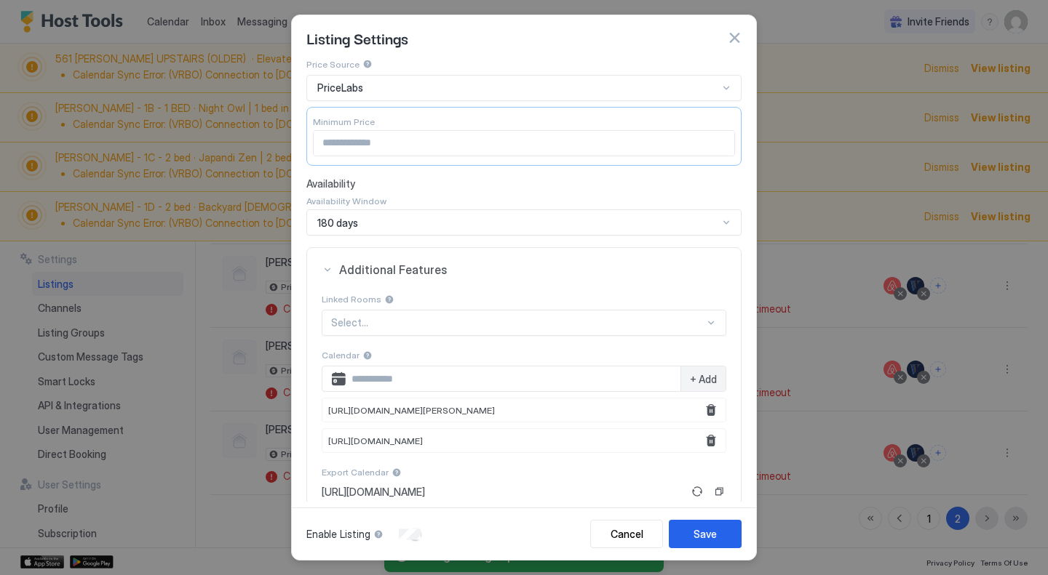
scroll to position [263, 0]
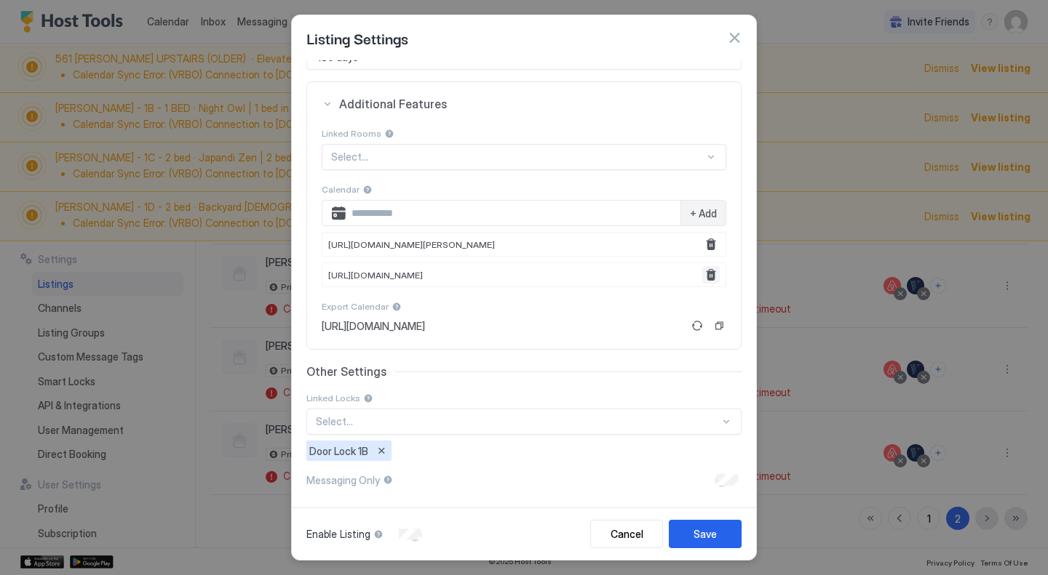
click at [702, 274] on button "Remove" at bounding box center [710, 274] width 17 height 17
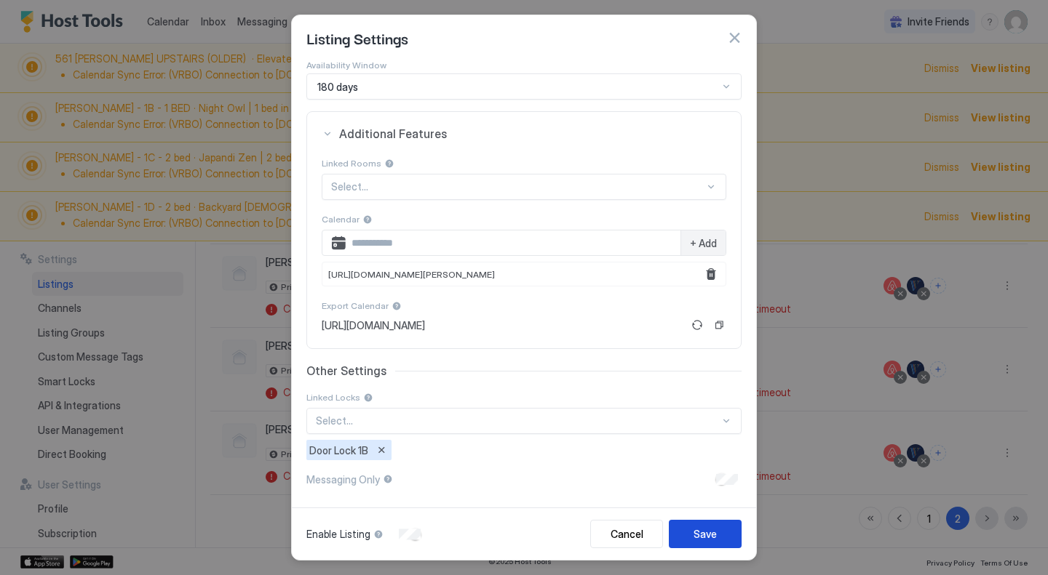
click at [722, 527] on button "Save" at bounding box center [705, 534] width 73 height 28
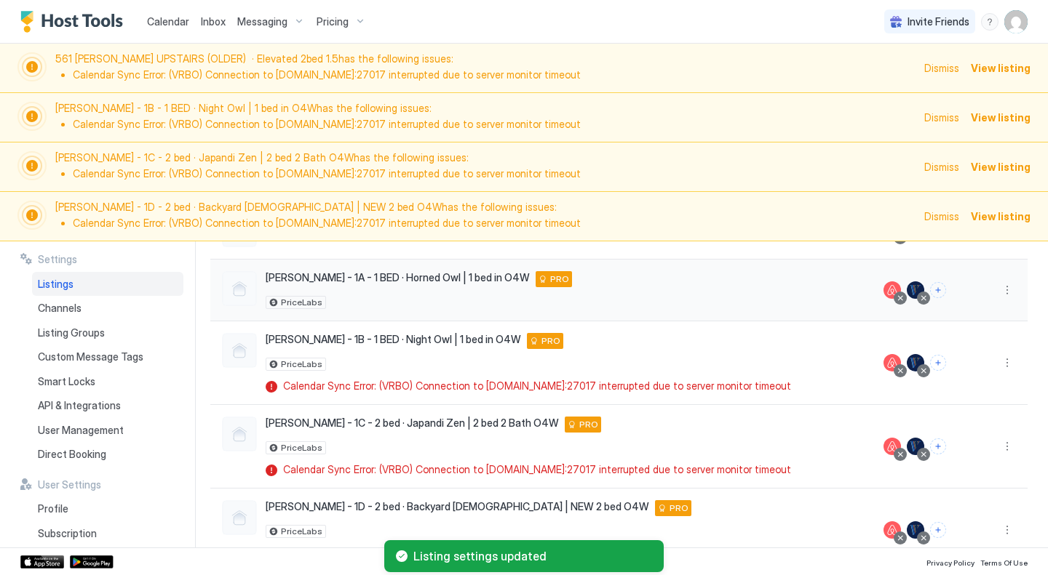
scroll to position [234, 0]
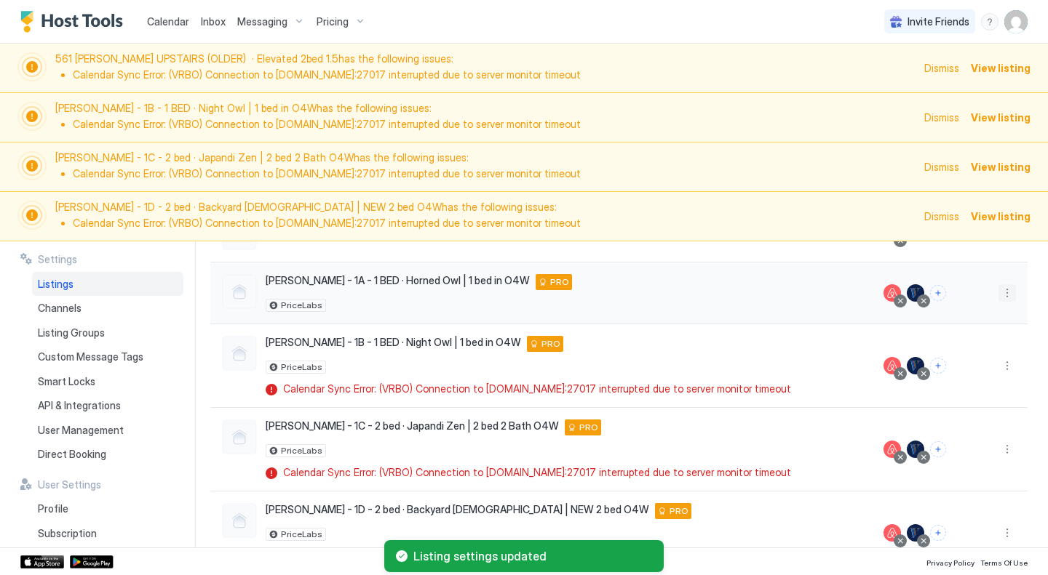
click at [998, 291] on button "More options" at bounding box center [1006, 292] width 17 height 17
click at [895, 311] on span "Listing Settings" at bounding box center [873, 313] width 65 height 11
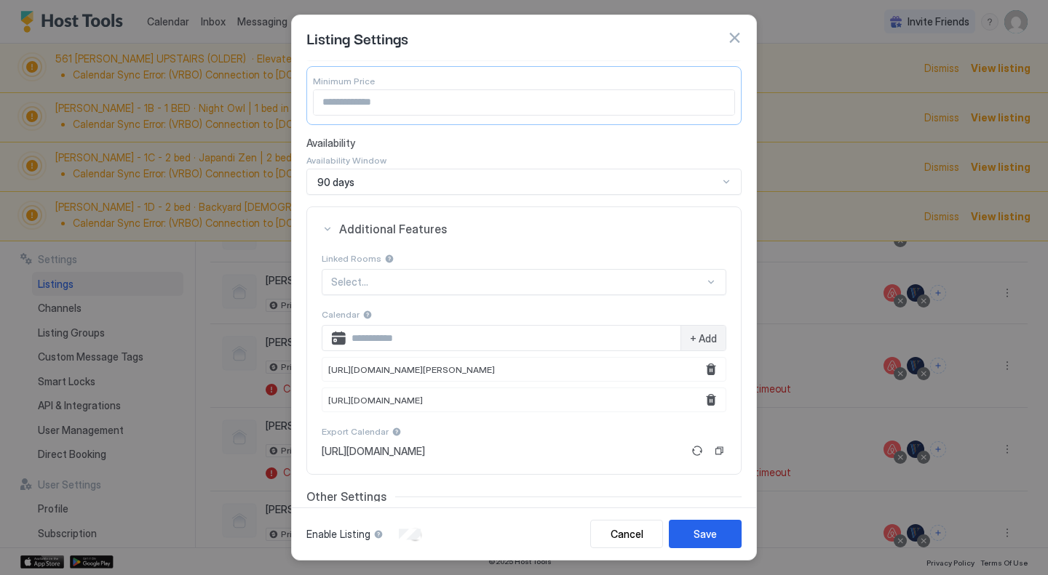
scroll to position [263, 0]
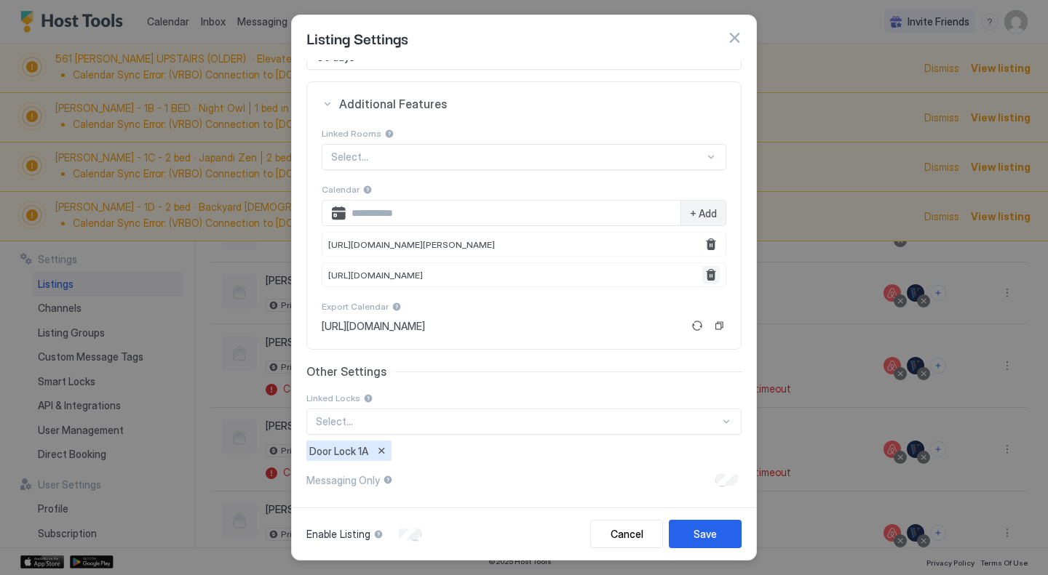
click at [702, 276] on button "Remove" at bounding box center [710, 274] width 17 height 17
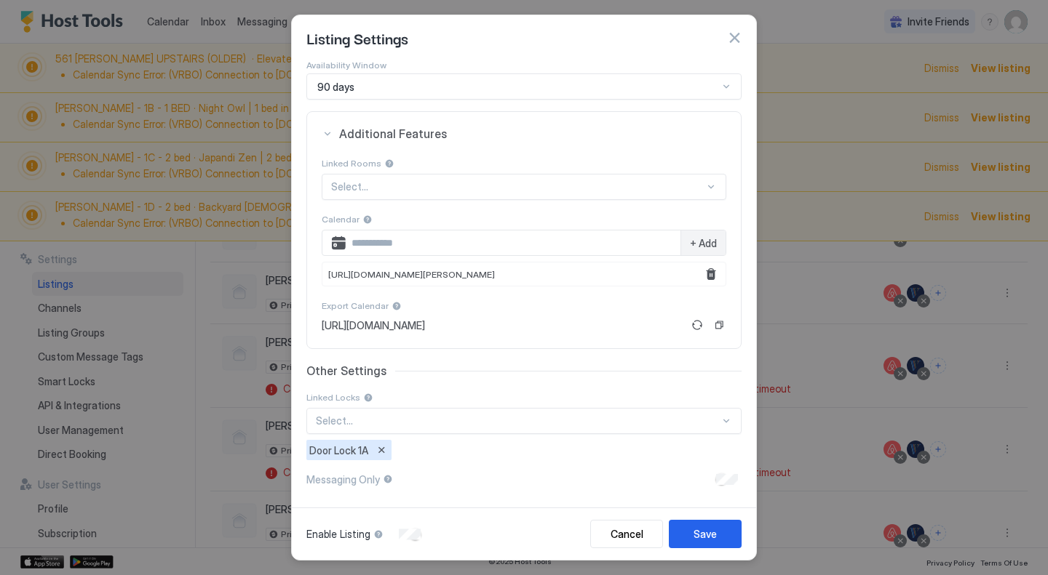
scroll to position [233, 0]
click at [714, 529] on div "Save" at bounding box center [704, 534] width 23 height 15
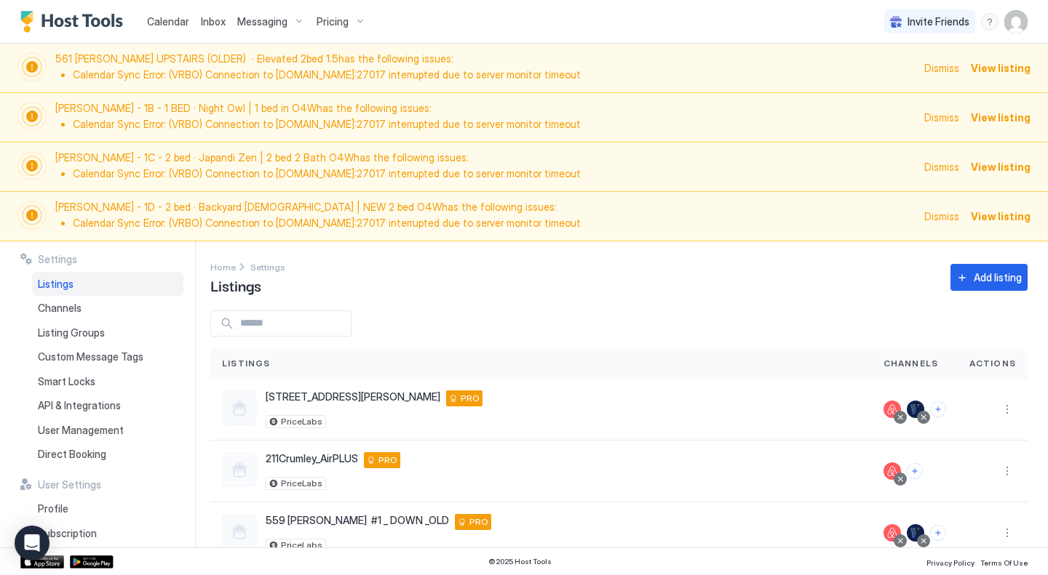
click at [944, 69] on span "Dismiss" at bounding box center [941, 67] width 35 height 15
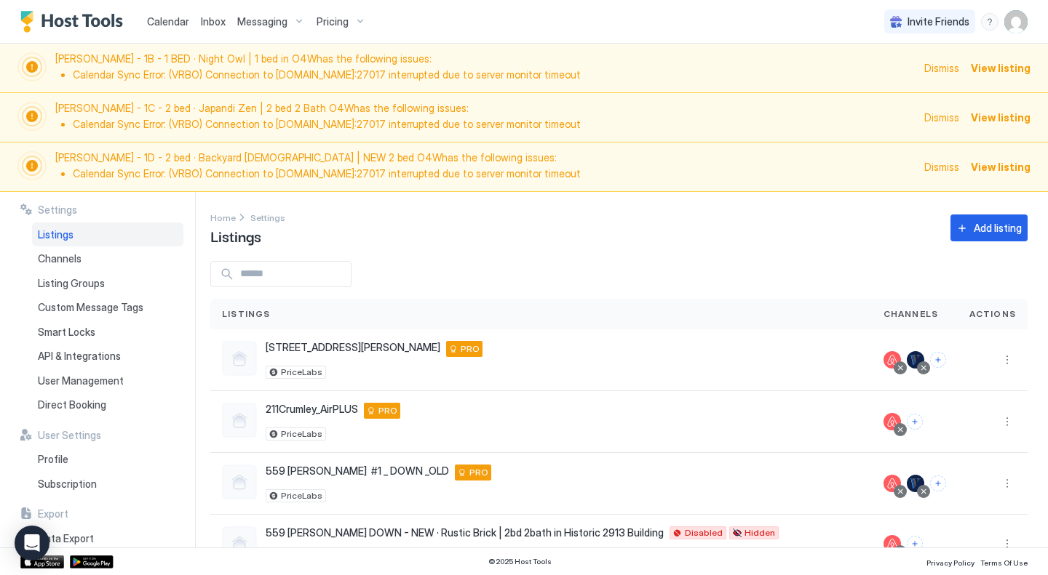
click at [944, 69] on span "Dismiss" at bounding box center [941, 67] width 35 height 15
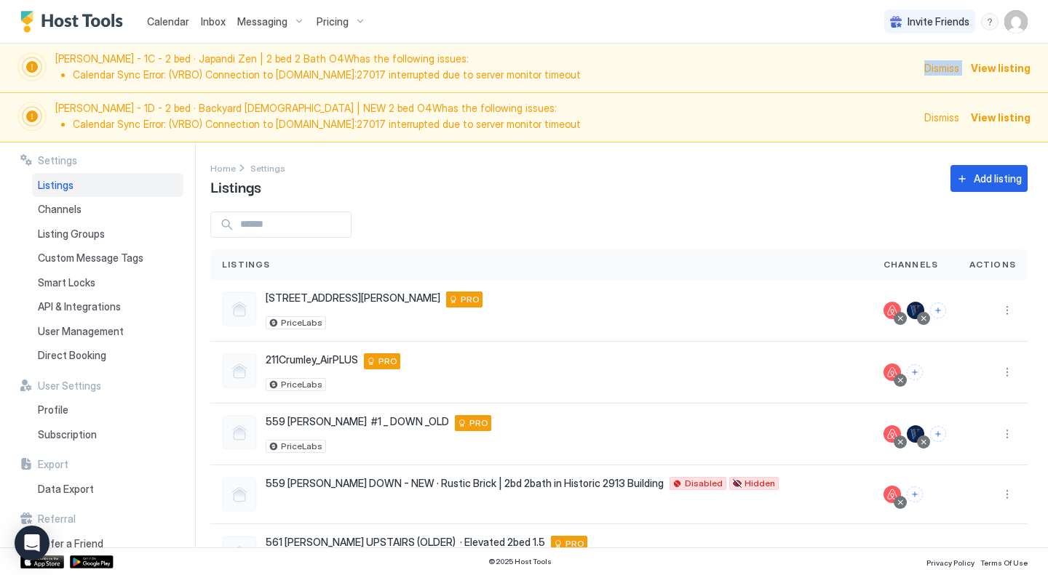
click at [944, 69] on span "Dismiss" at bounding box center [941, 67] width 35 height 15
click at [944, 71] on span "Dismiss" at bounding box center [941, 67] width 35 height 15
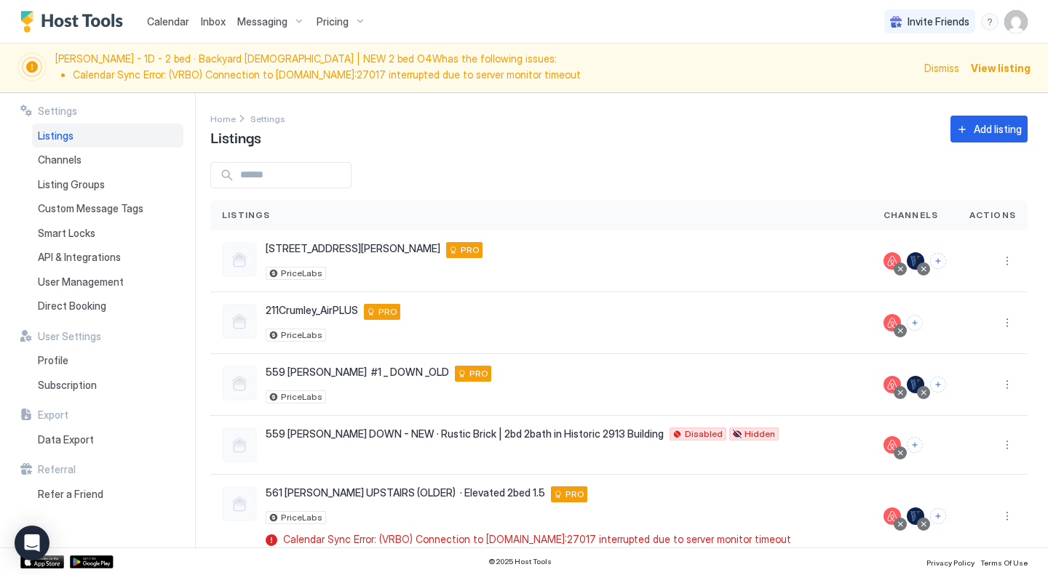
click at [944, 68] on span "Dismiss" at bounding box center [941, 67] width 35 height 15
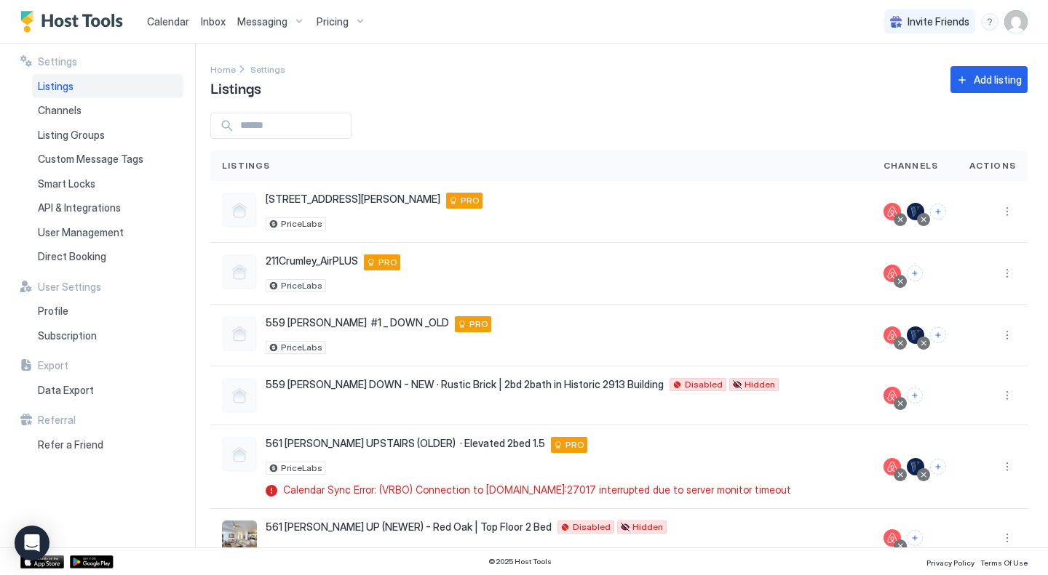
click at [268, 16] on span "Messaging" at bounding box center [262, 21] width 50 height 13
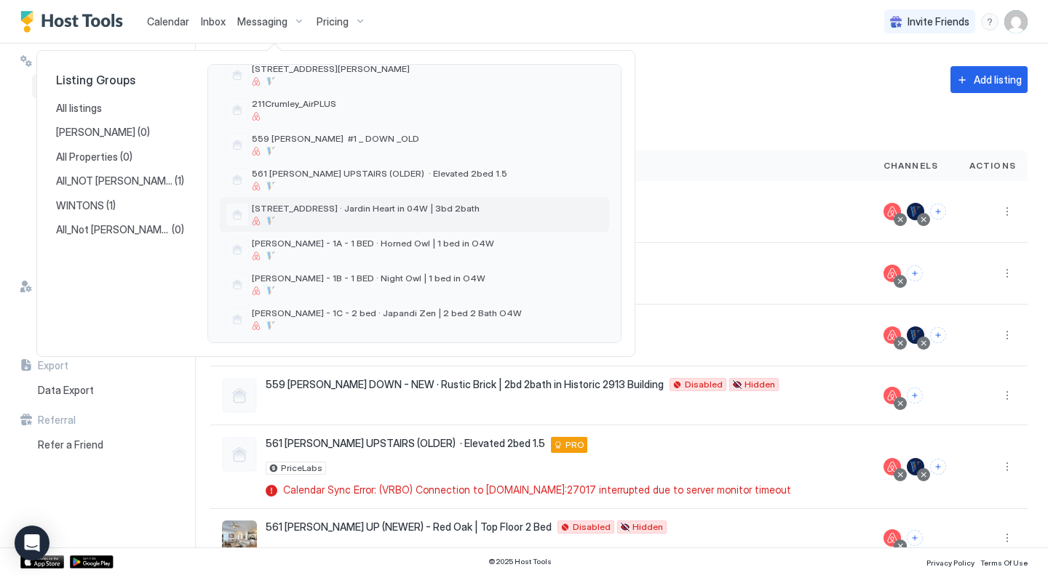
scroll to position [106, 0]
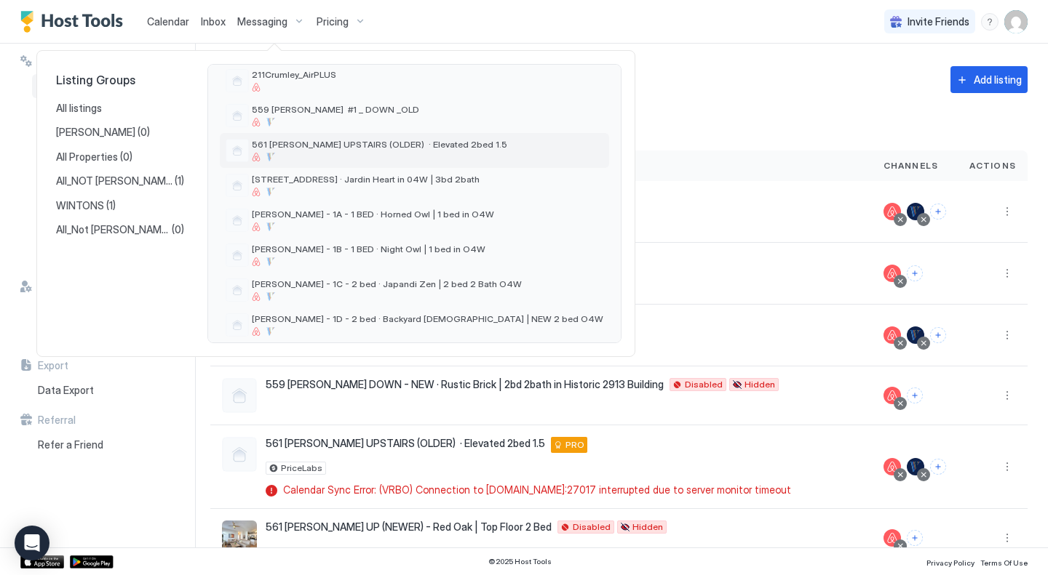
click at [290, 144] on span "561 [PERSON_NAME] UPSTAIRS (OLDER) · Elevated 2bed 1.5" at bounding box center [379, 144] width 255 height 11
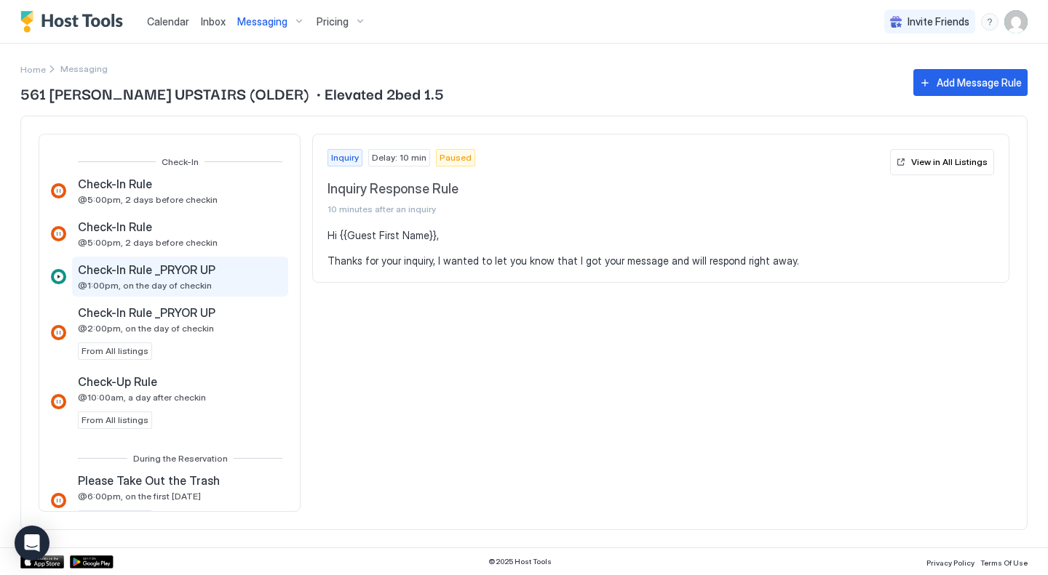
scroll to position [471, 0]
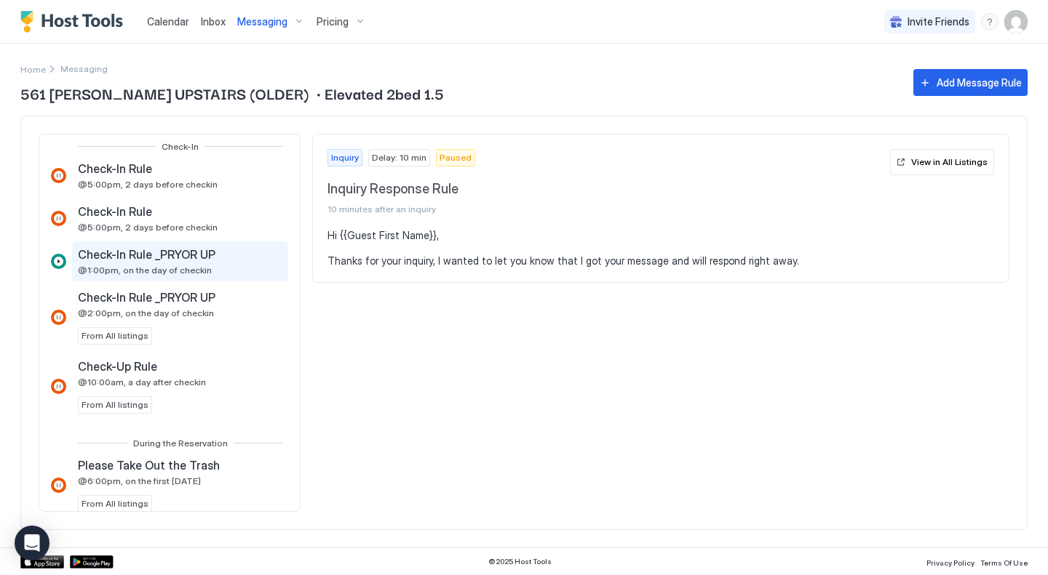
click at [148, 263] on div "Check-In Rule _PRYOR UP @1:00pm, on the day of checkin" at bounding box center [148, 261] width 140 height 28
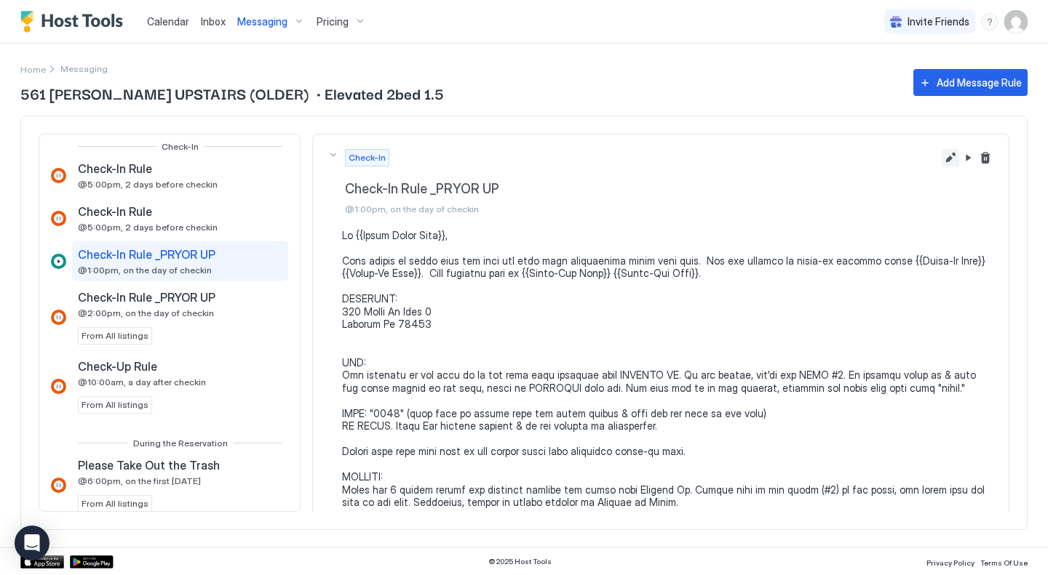
click at [941, 160] on button "Edit message rule" at bounding box center [949, 157] width 17 height 17
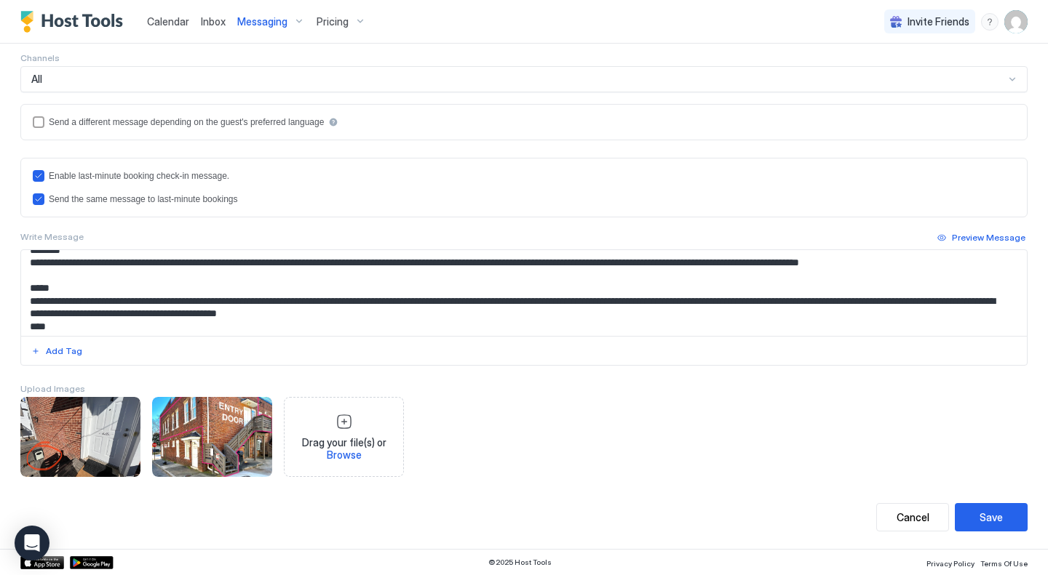
scroll to position [229, 0]
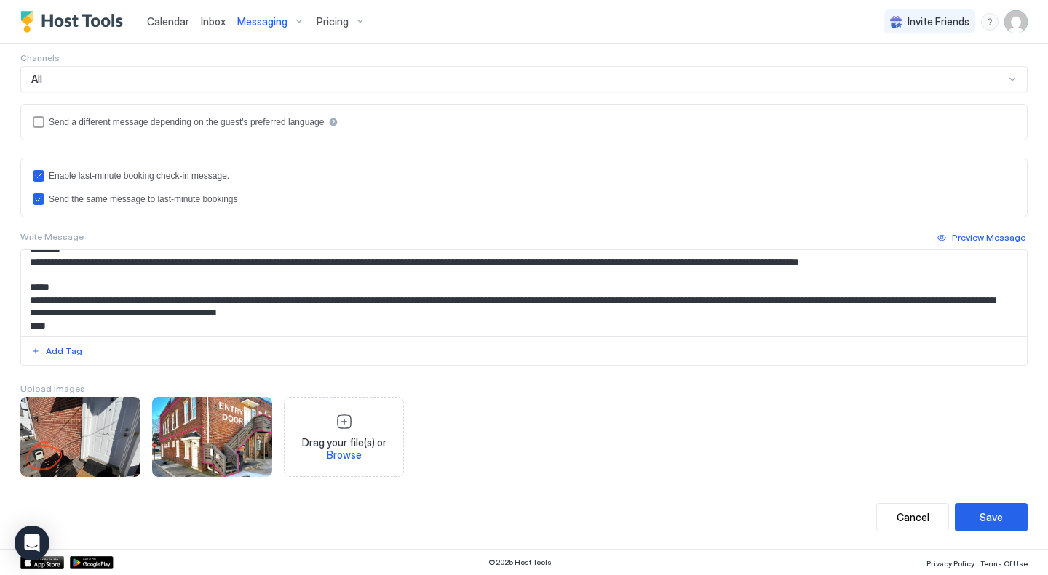
click at [955, 292] on textarea "Input Field" at bounding box center [518, 293] width 994 height 86
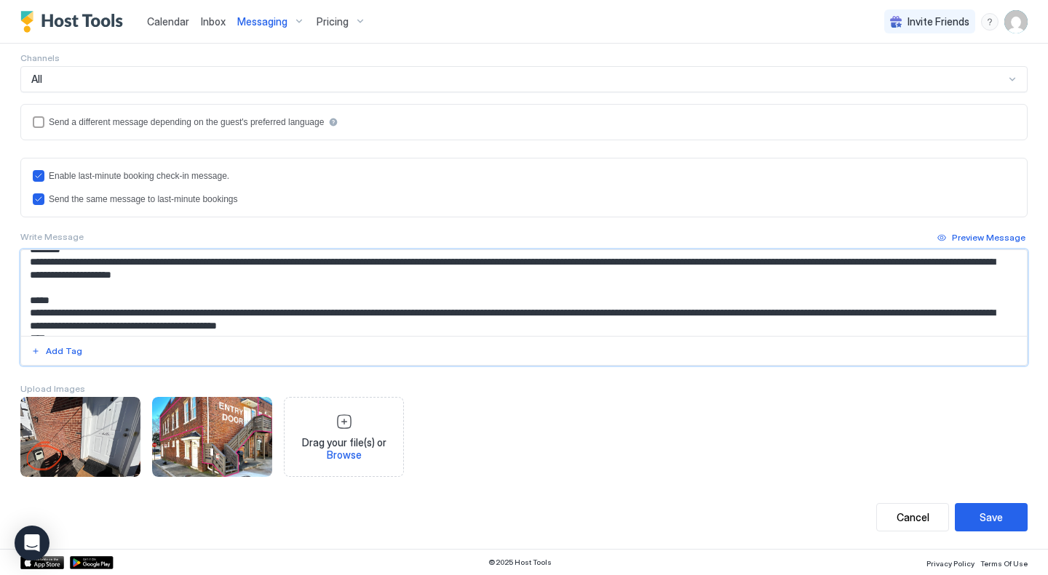
click at [227, 300] on textarea "Input Field" at bounding box center [518, 293] width 994 height 86
click at [76, 301] on textarea "Input Field" at bounding box center [518, 293] width 994 height 86
click at [186, 302] on textarea "Input Field" at bounding box center [518, 293] width 994 height 86
drag, startPoint x: 360, startPoint y: 302, endPoint x: 945, endPoint y: 292, distance: 585.0
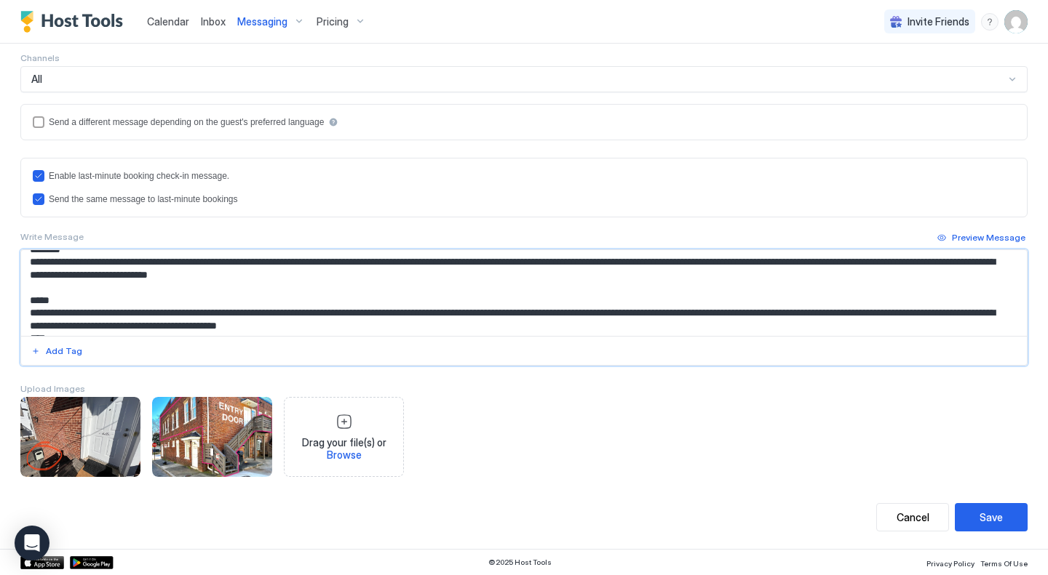
click at [945, 292] on textarea "Input Field" at bounding box center [518, 293] width 994 height 86
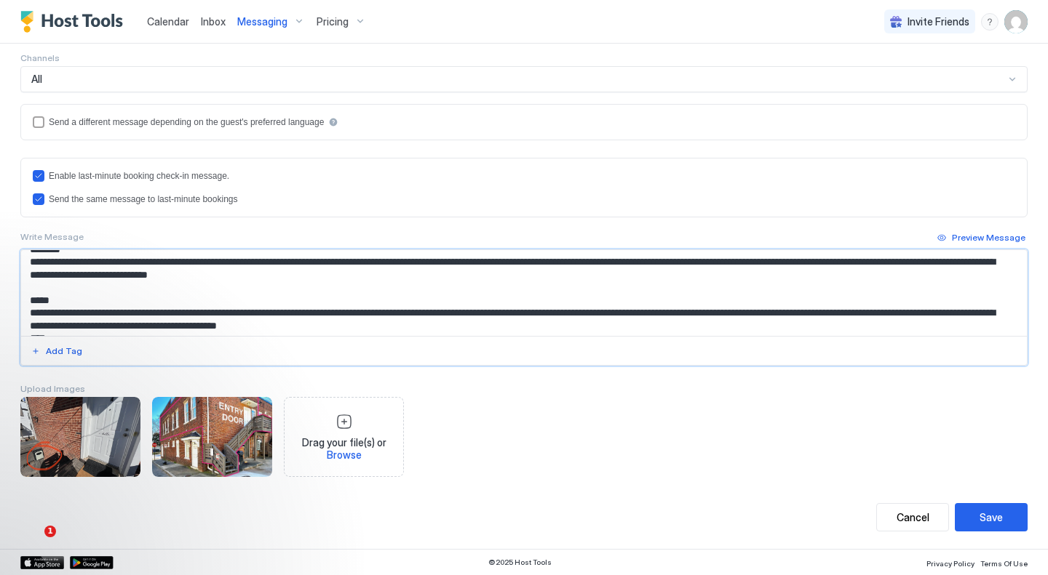
type textarea "**********"
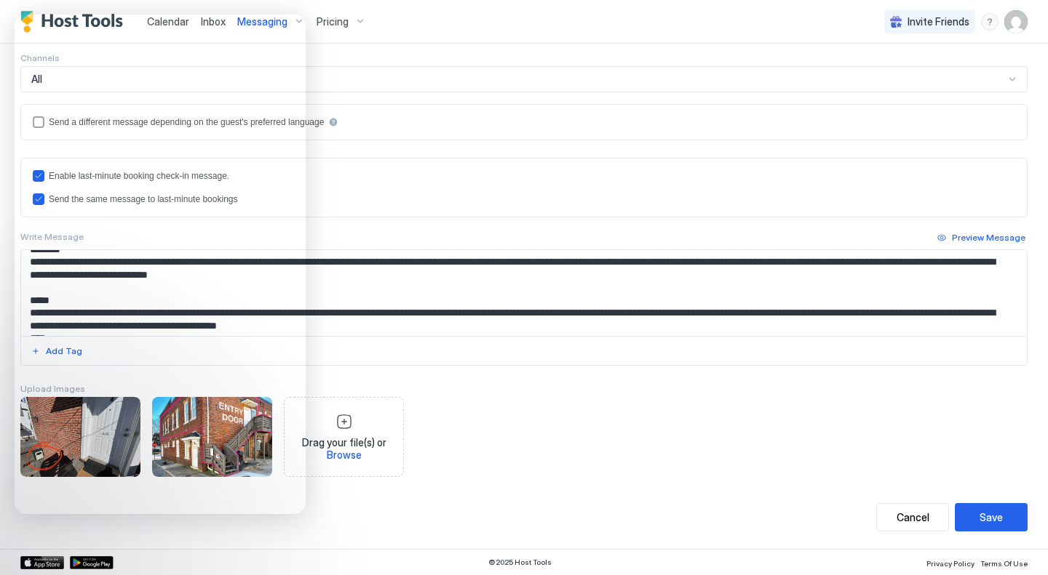
click at [764, 399] on div "Drag your file(s) or Browse" at bounding box center [523, 437] width 1007 height 80
click at [981, 511] on div "Save" at bounding box center [990, 517] width 23 height 15
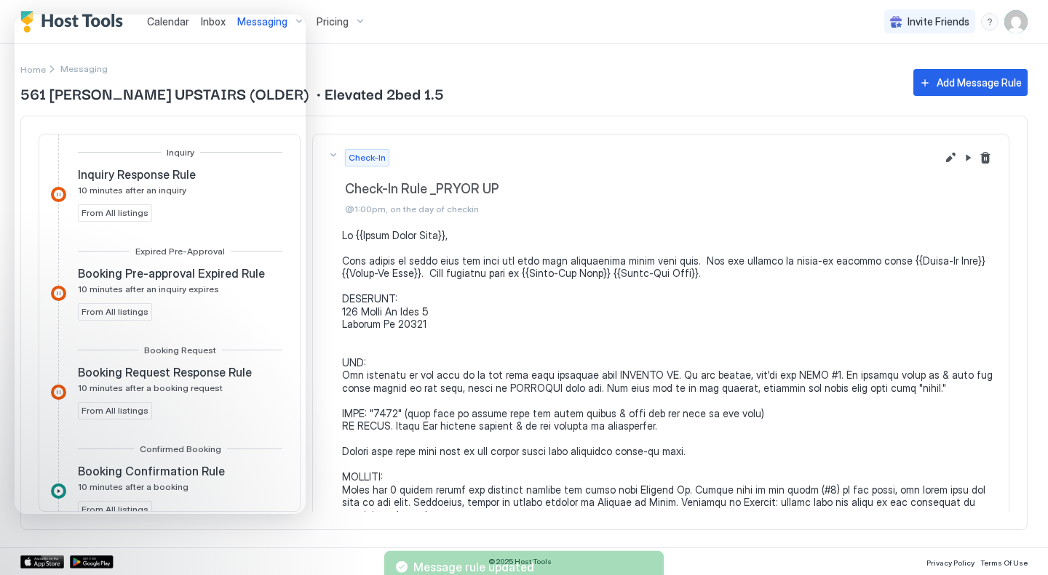
scroll to position [410, 0]
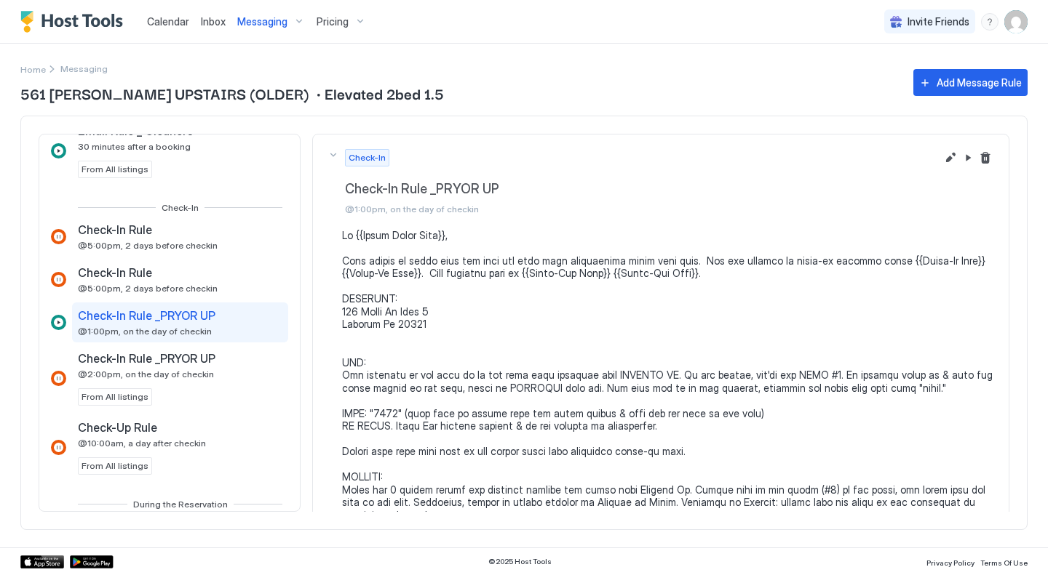
click at [260, 30] on div "Messaging" at bounding box center [270, 21] width 79 height 25
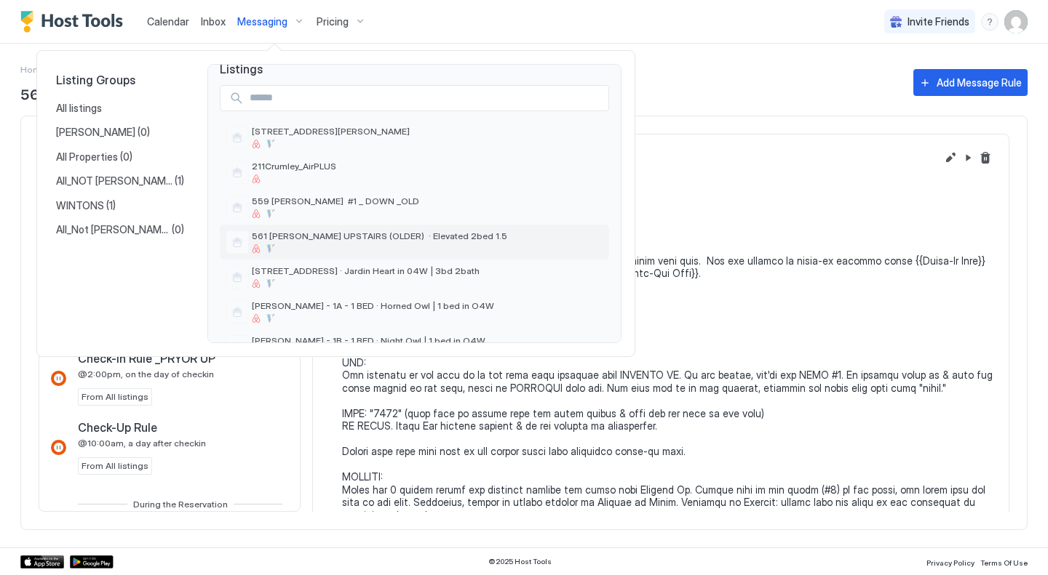
scroll to position [15, 0]
click at [327, 207] on div "559 [PERSON_NAME] #1 _ DOWN _OLD" at bounding box center [335, 206] width 167 height 23
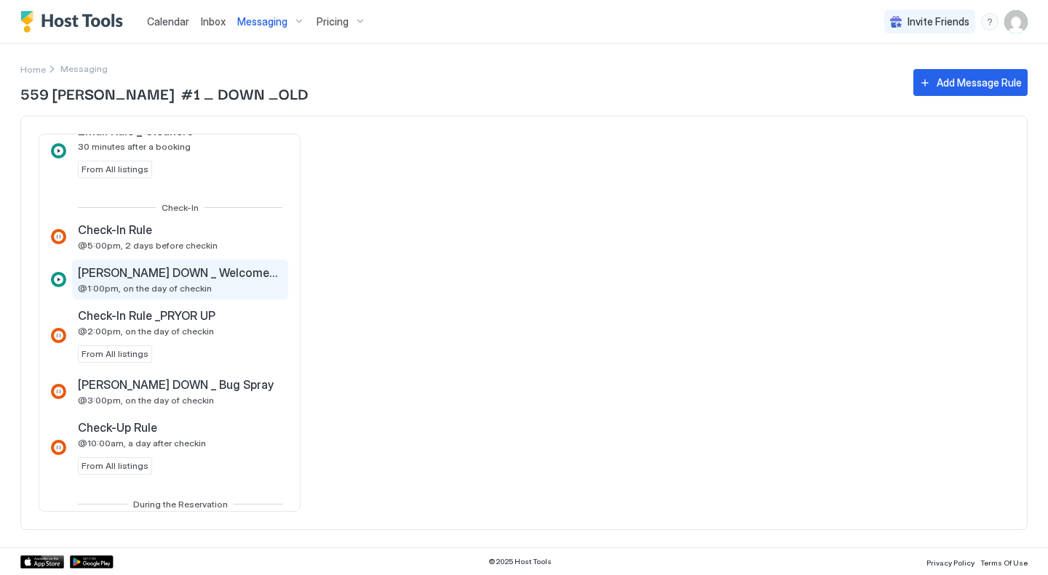
click at [147, 290] on span "@1:00pm, on the day of checkin" at bounding box center [145, 288] width 134 height 11
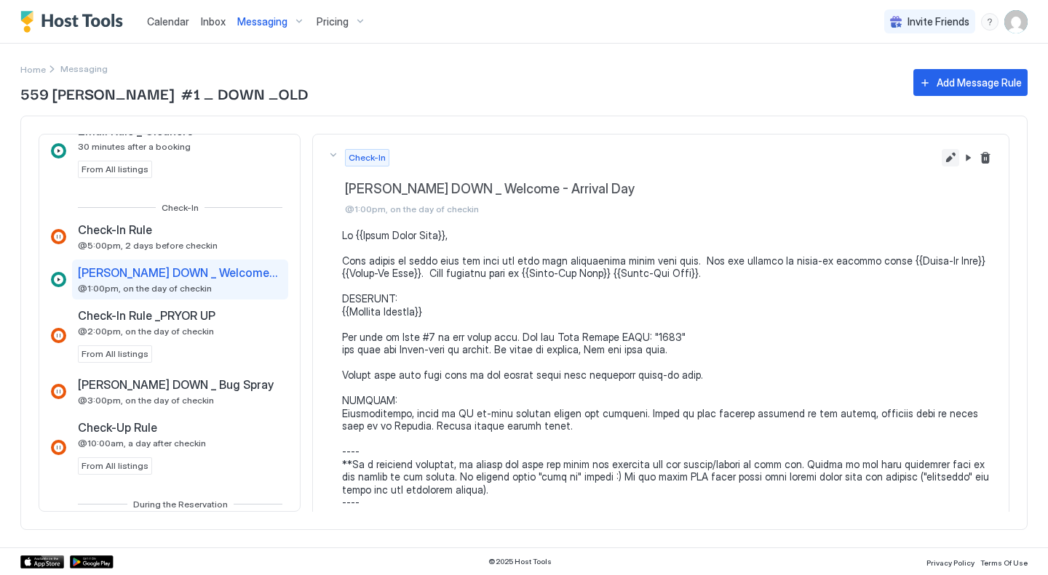
click at [942, 159] on button "Edit message rule" at bounding box center [949, 157] width 17 height 17
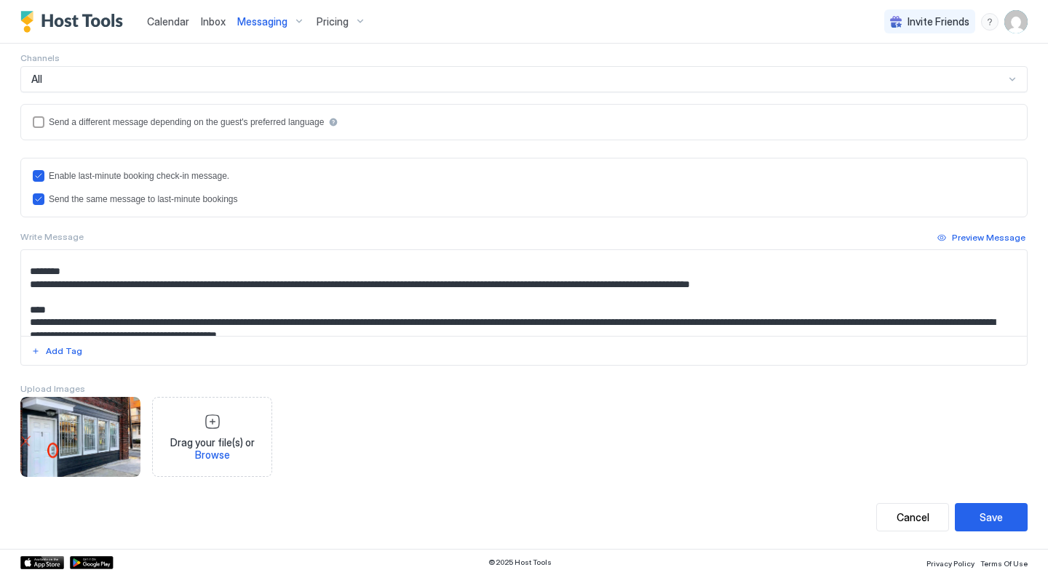
scroll to position [156, 0]
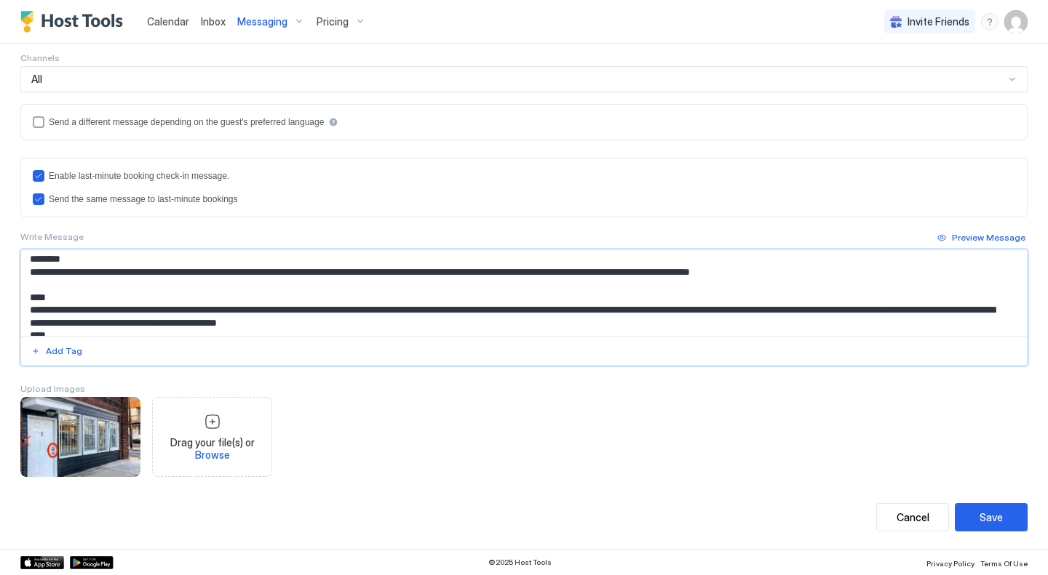
click at [820, 287] on textarea "Input Field" at bounding box center [518, 293] width 994 height 86
paste textarea "**********"
type textarea "**********"
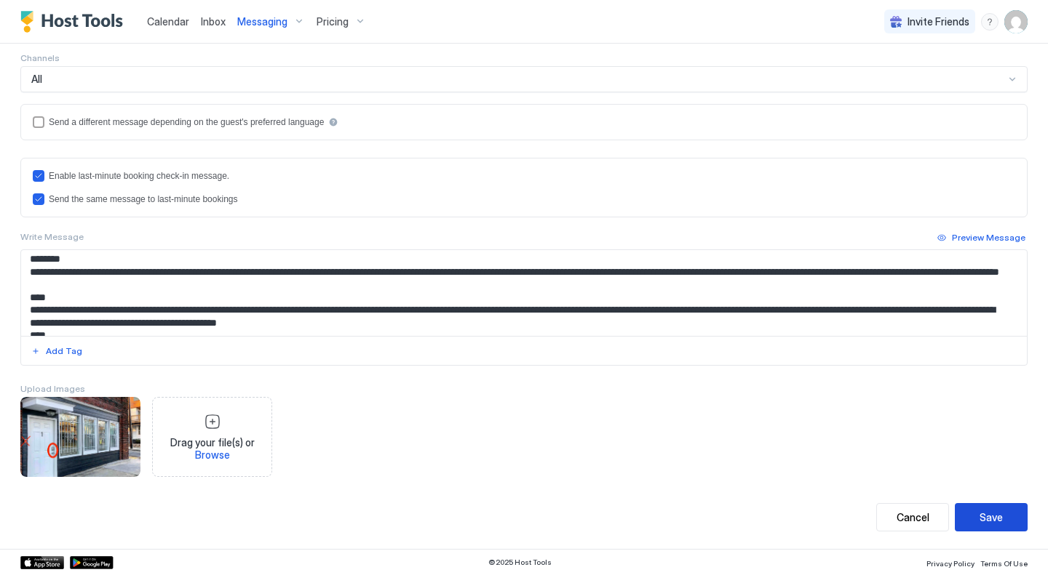
click at [986, 518] on div "Save" at bounding box center [990, 517] width 23 height 15
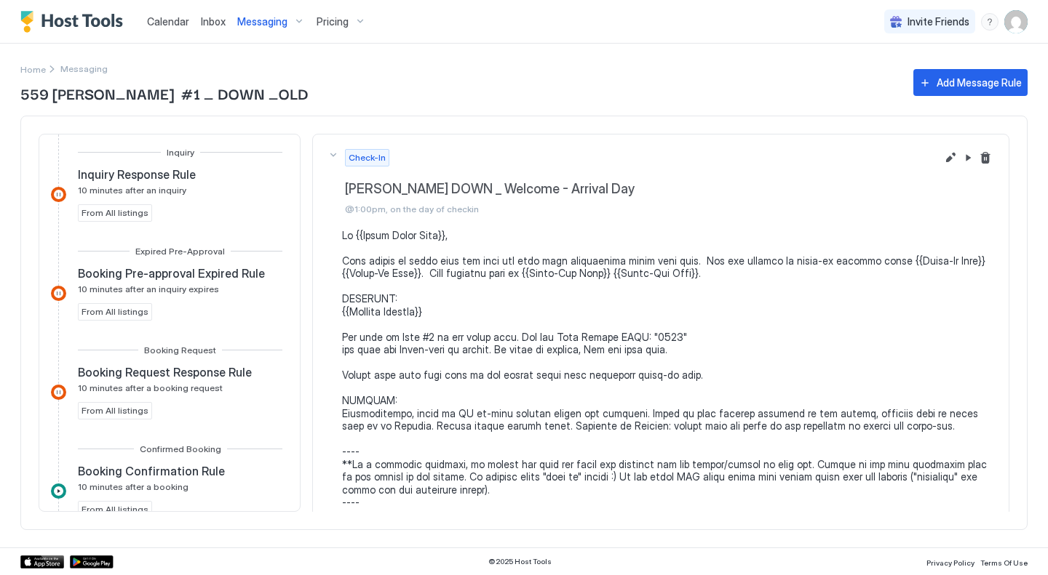
scroll to position [367, 0]
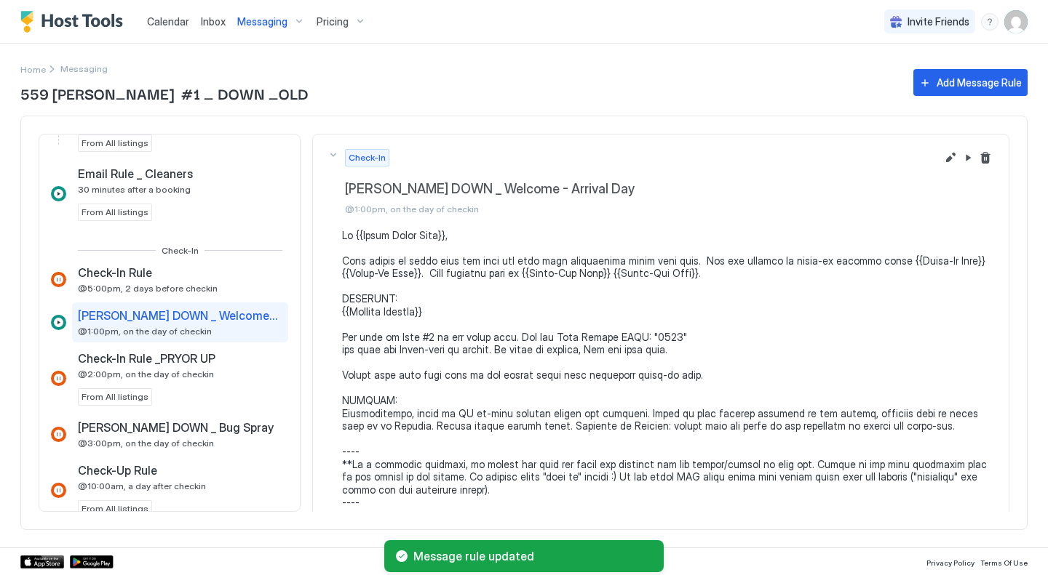
click at [250, 20] on span "Messaging" at bounding box center [262, 21] width 50 height 13
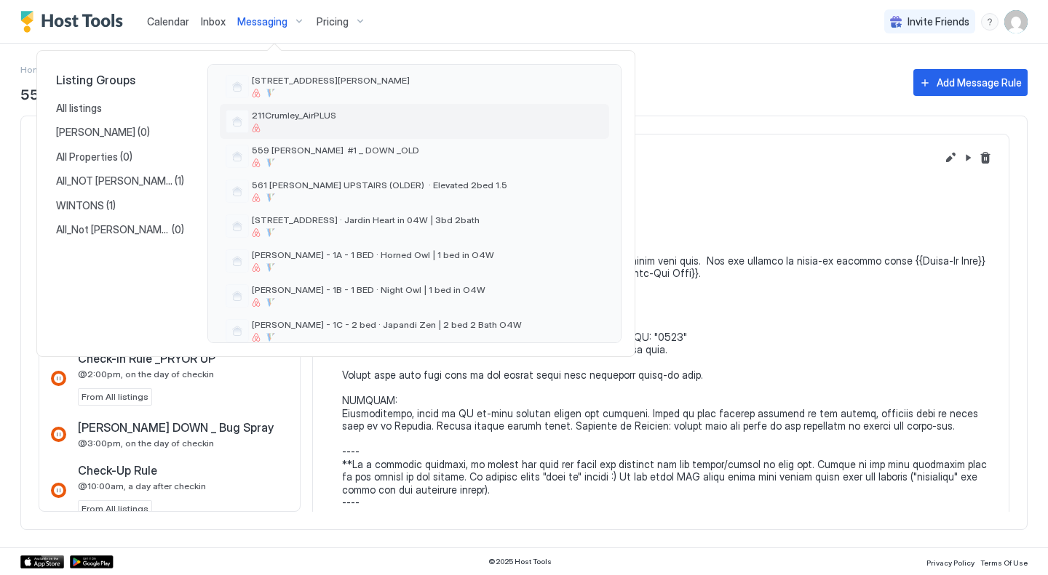
scroll to position [65, 0]
click at [296, 90] on div at bounding box center [331, 93] width 158 height 9
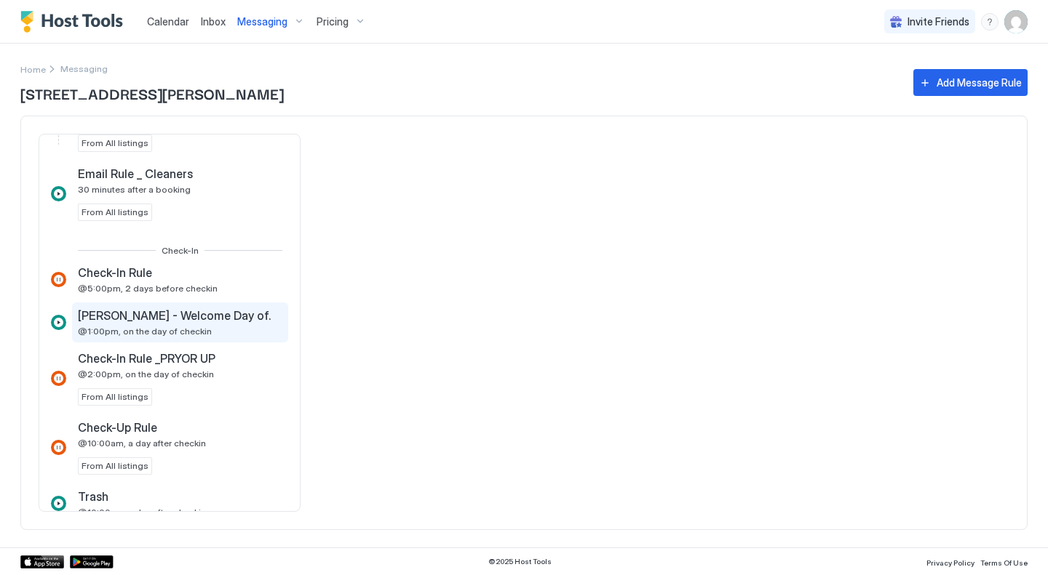
click at [144, 311] on span "[PERSON_NAME] - Welcome Day of." at bounding box center [174, 315] width 193 height 15
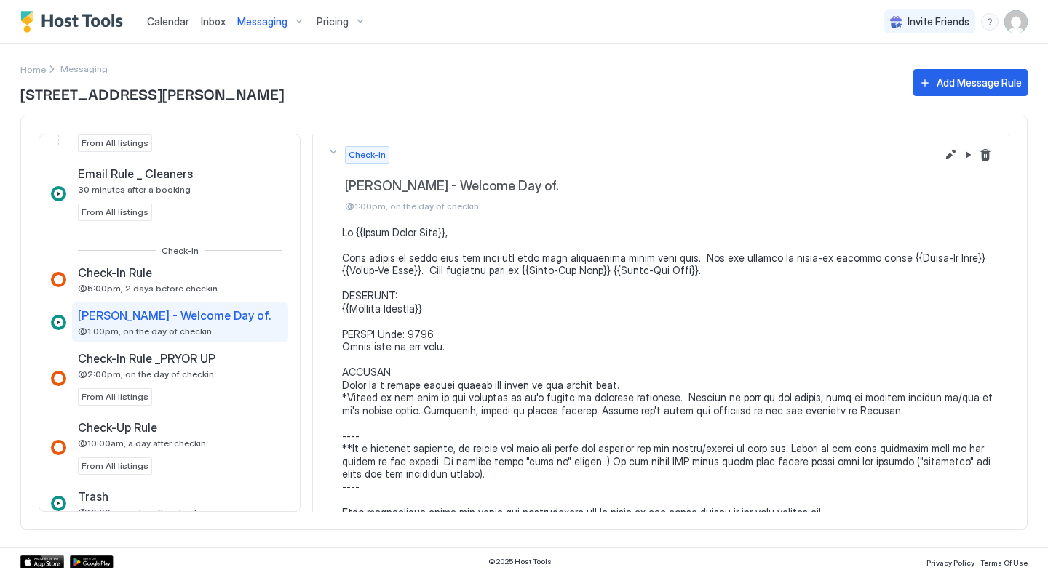
scroll to position [6, 0]
